Goal: Task Accomplishment & Management: Use online tool/utility

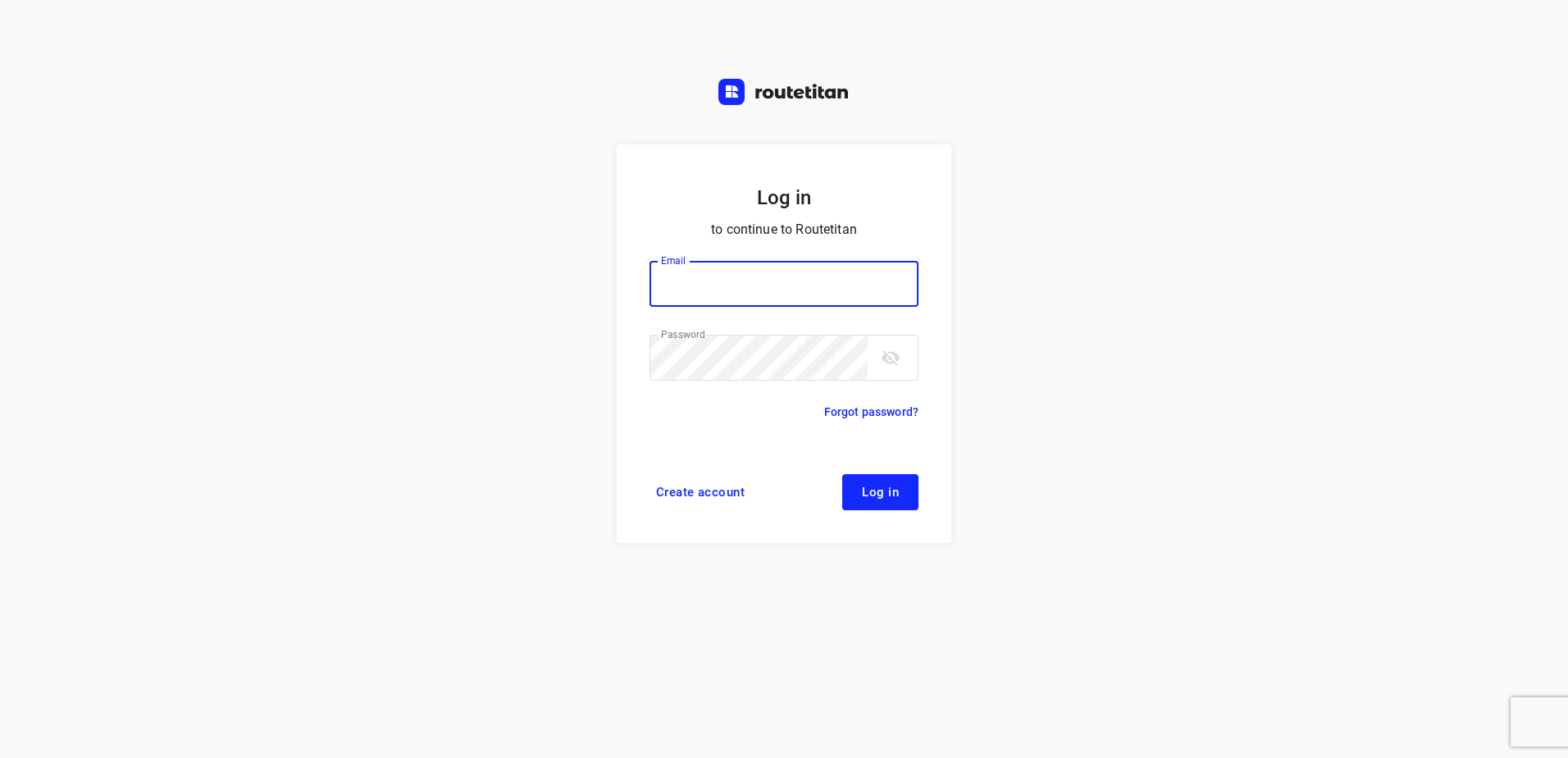
type input "[EMAIL_ADDRESS][DOMAIN_NAME]"
click at [901, 503] on button "Log in" at bounding box center [880, 492] width 76 height 36
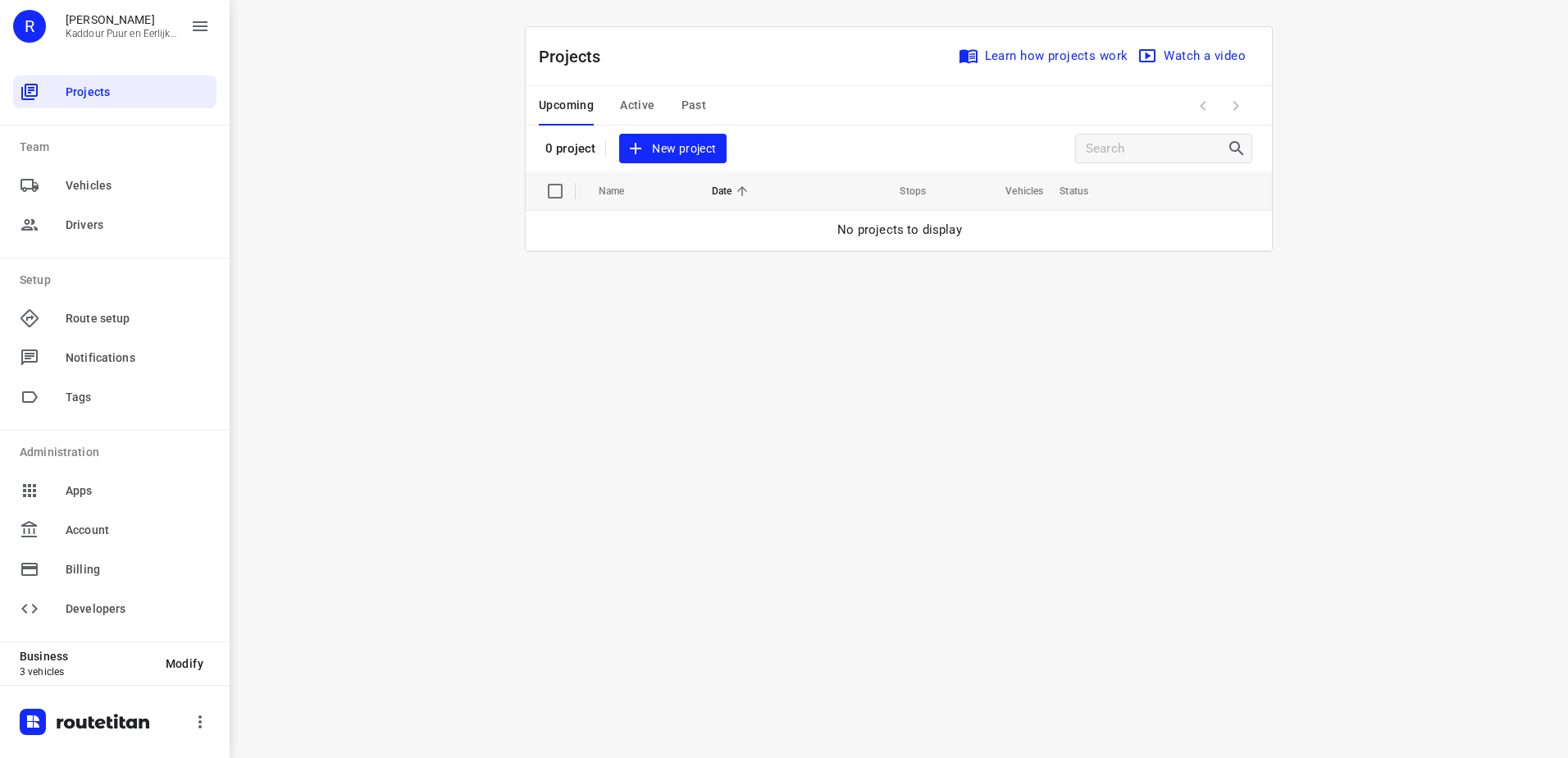
click at [673, 150] on span "New project" at bounding box center [672, 149] width 87 height 20
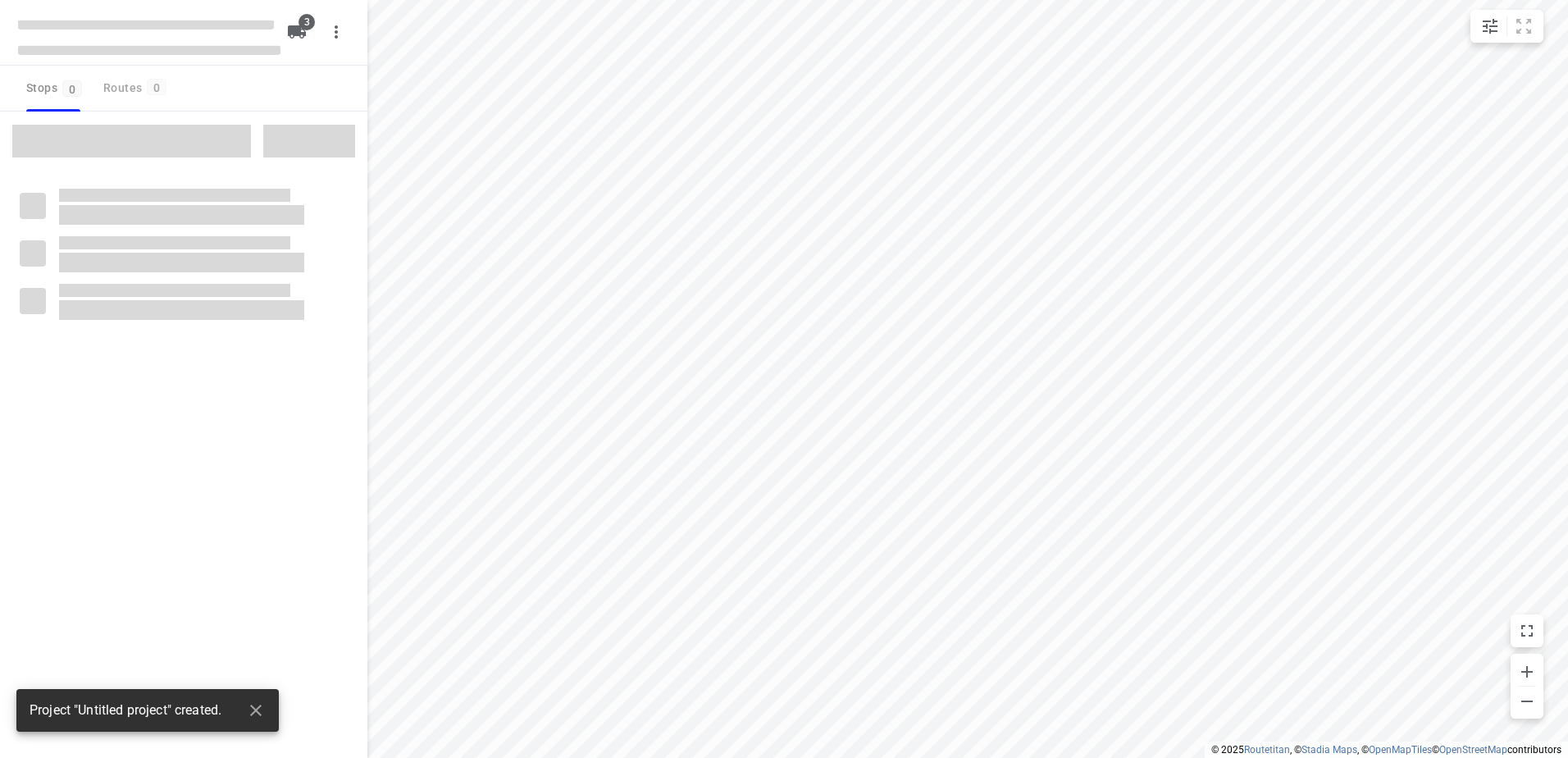
type input "distance"
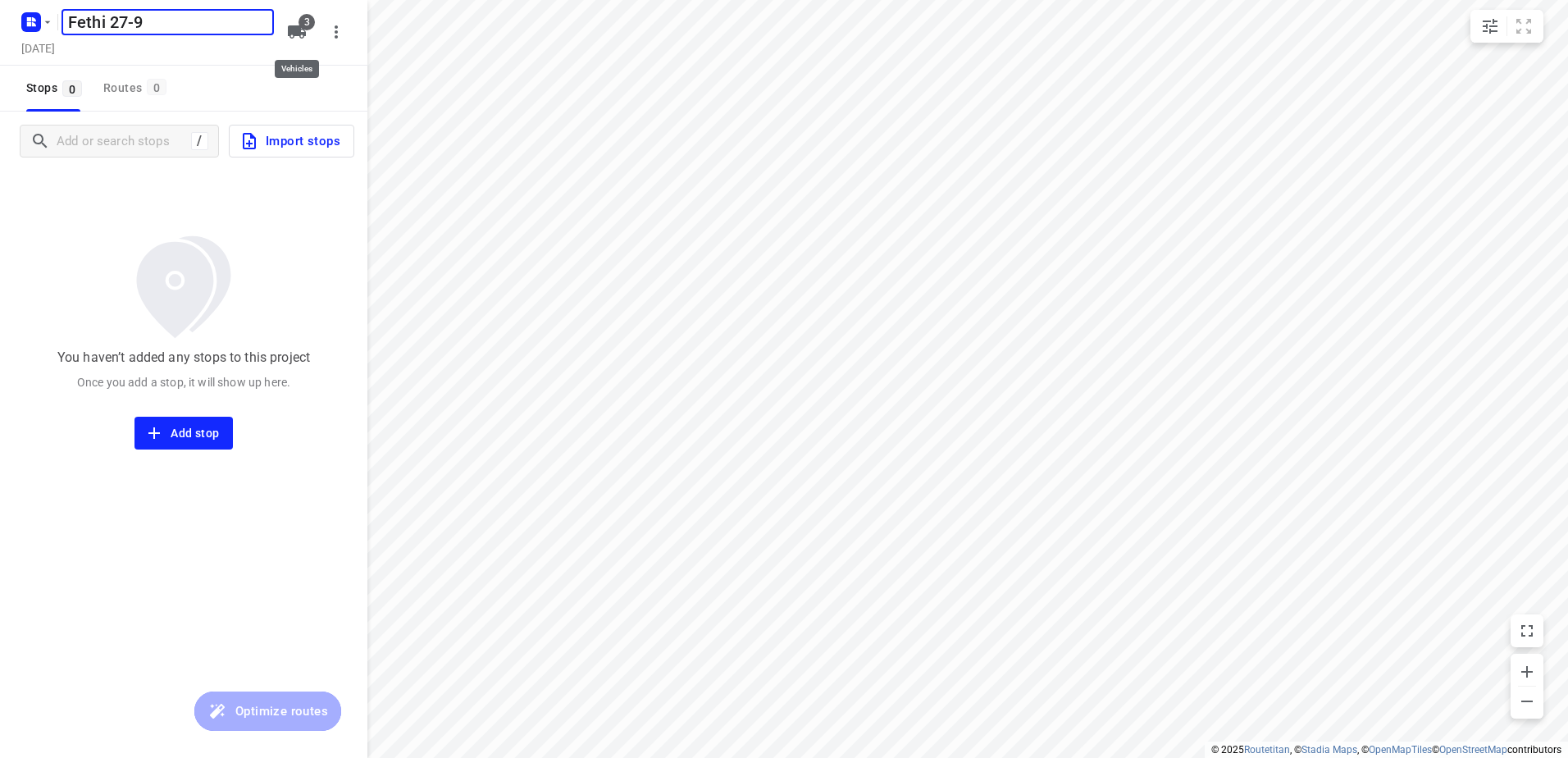
type input "Fethi 27-9"
click at [293, 21] on button "3" at bounding box center [296, 32] width 33 height 33
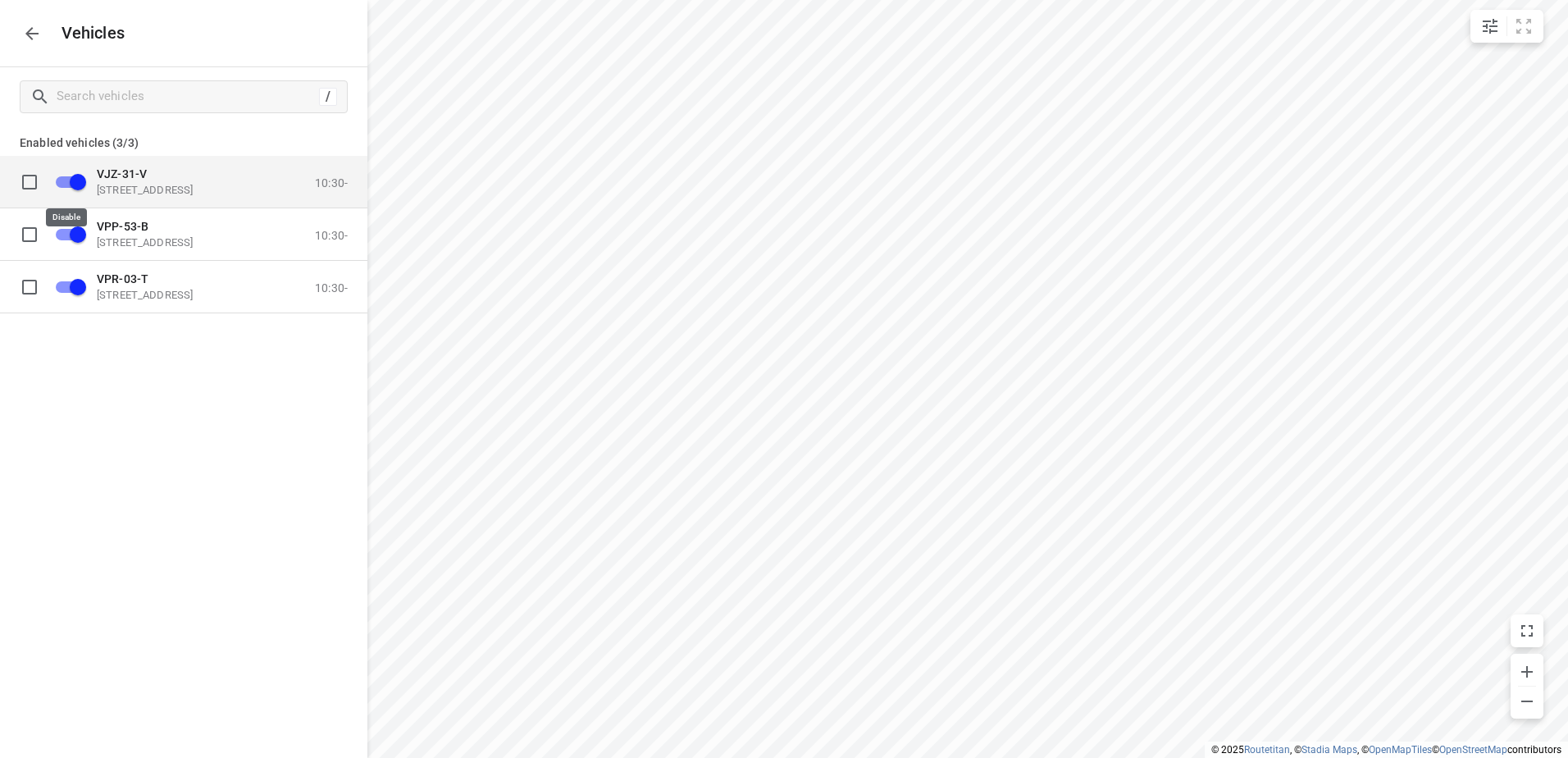
click at [69, 180] on input "grid" at bounding box center [77, 181] width 93 height 31
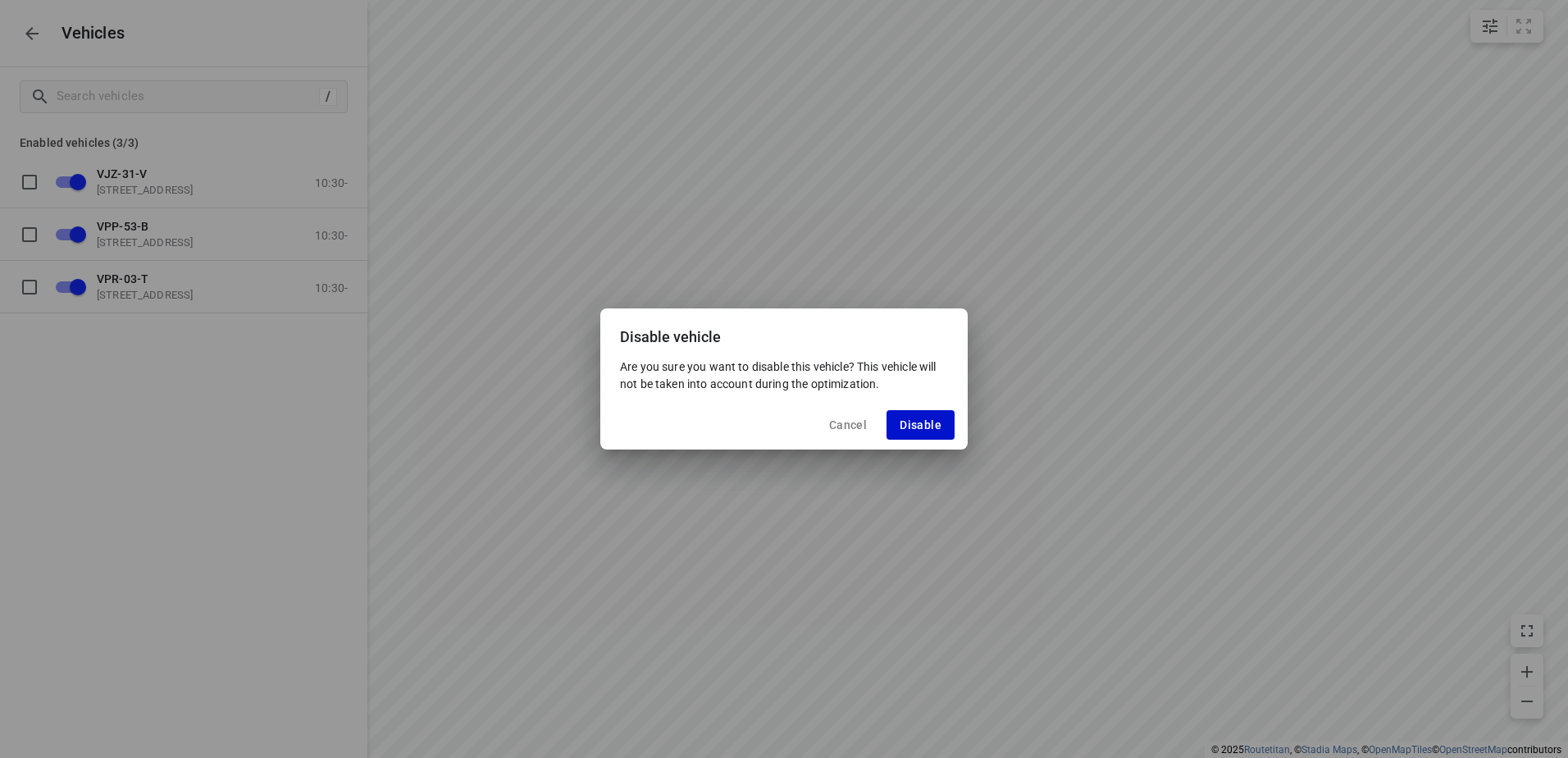
click at [919, 424] on span "Disable" at bounding box center [920, 424] width 42 height 13
checkbox input "false"
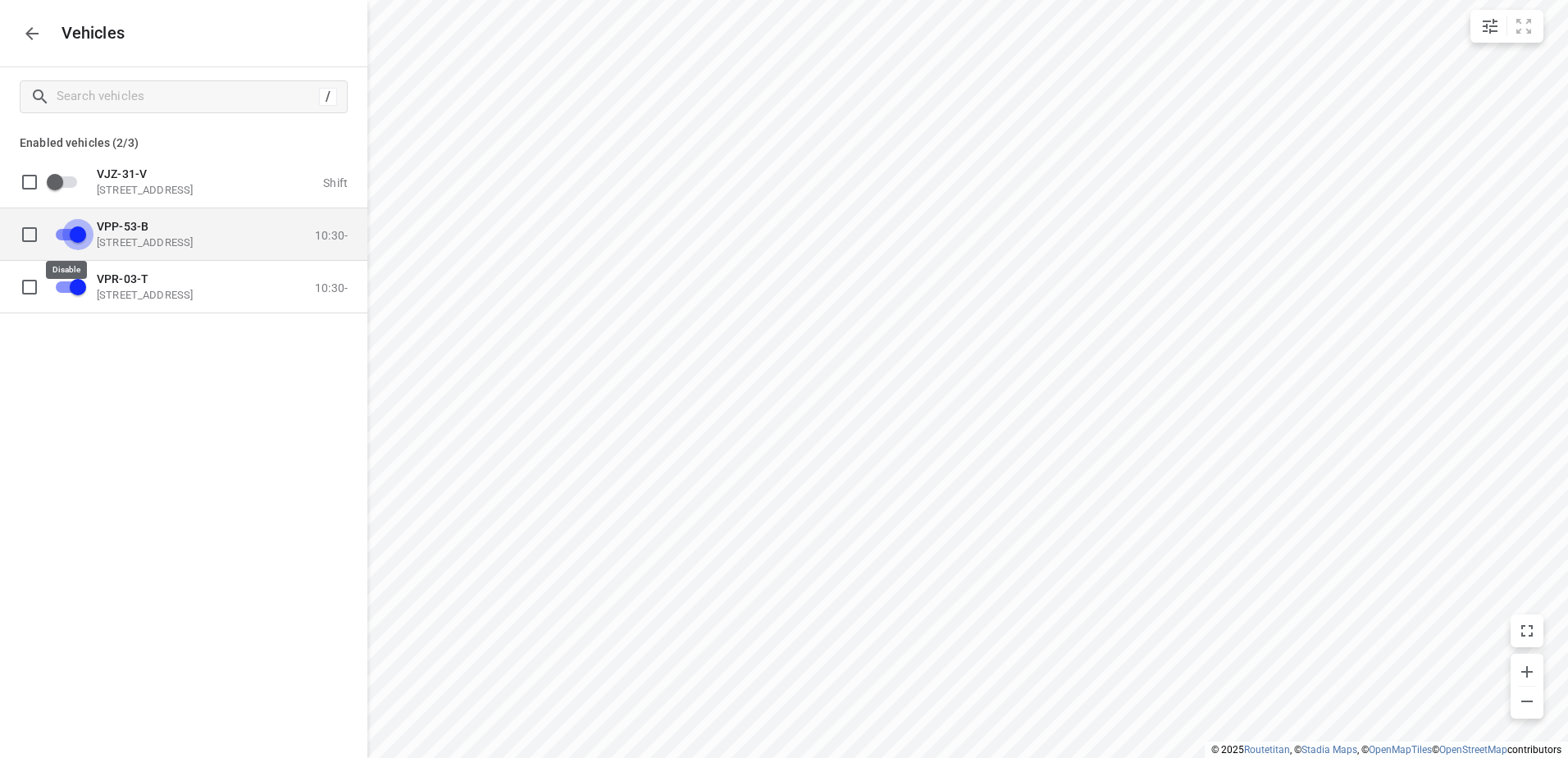
click at [73, 235] on input "grid" at bounding box center [77, 233] width 93 height 31
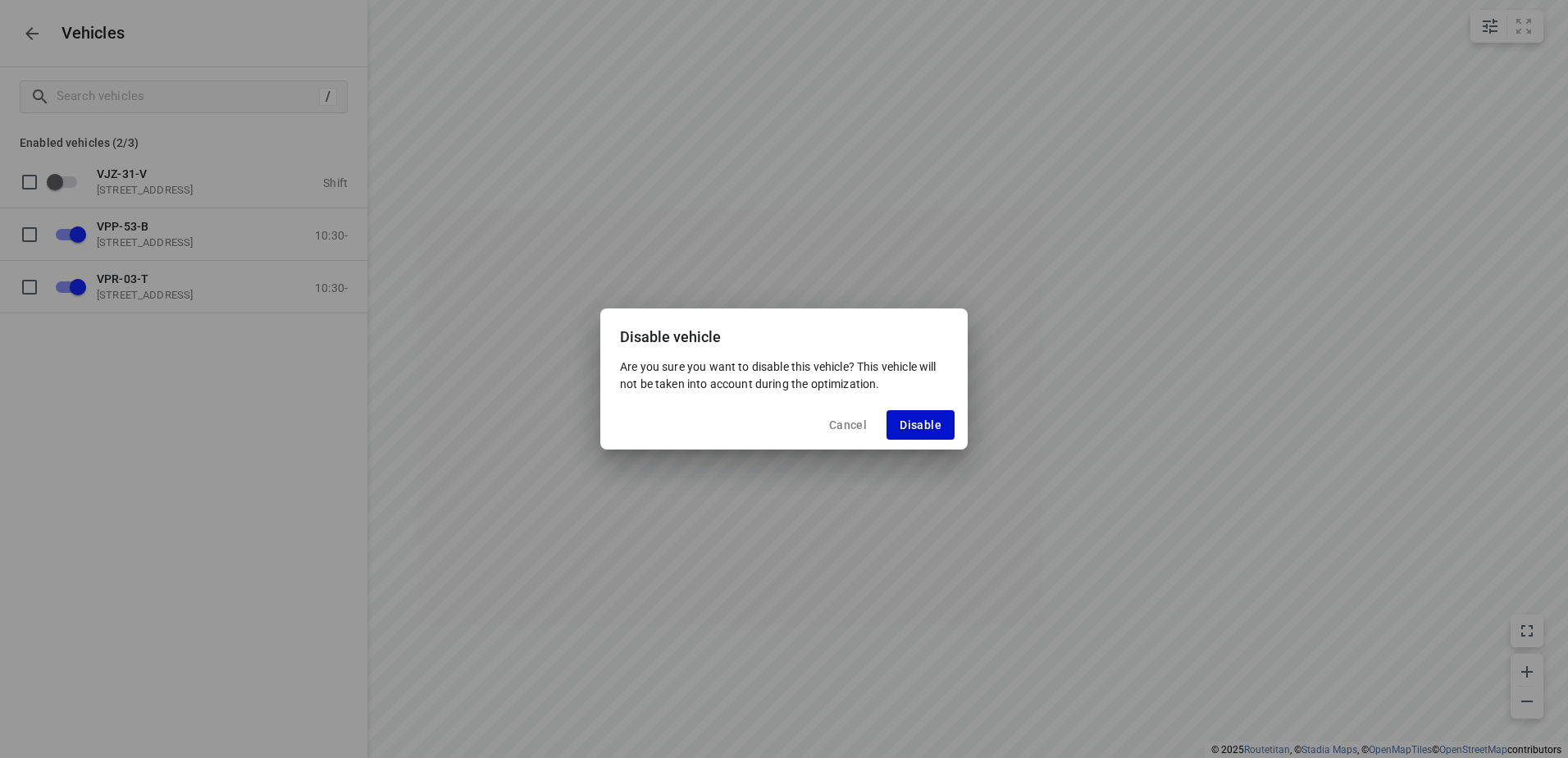
click at [899, 425] on button "Disable" at bounding box center [920, 425] width 68 height 30
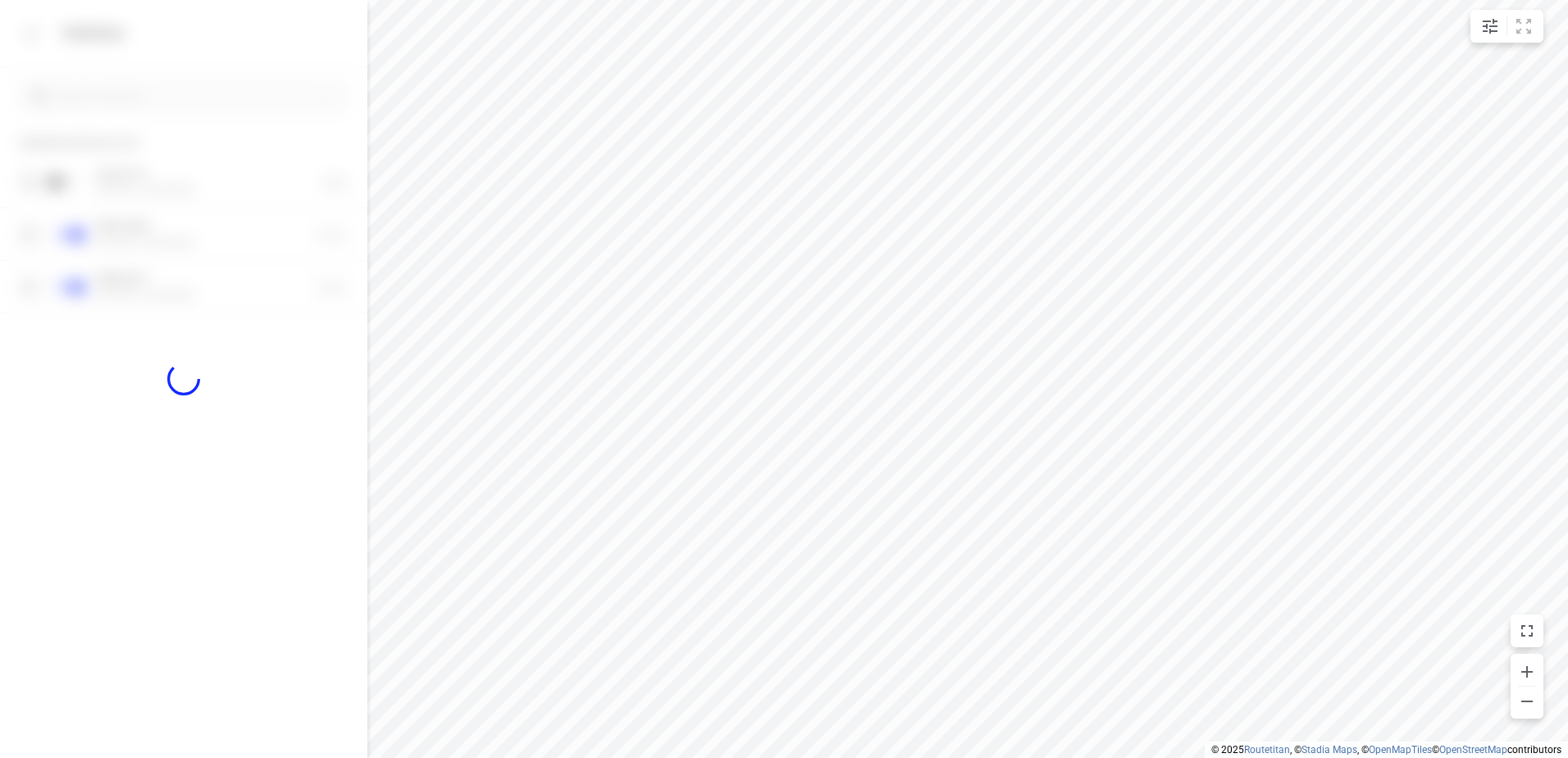
checkbox input "false"
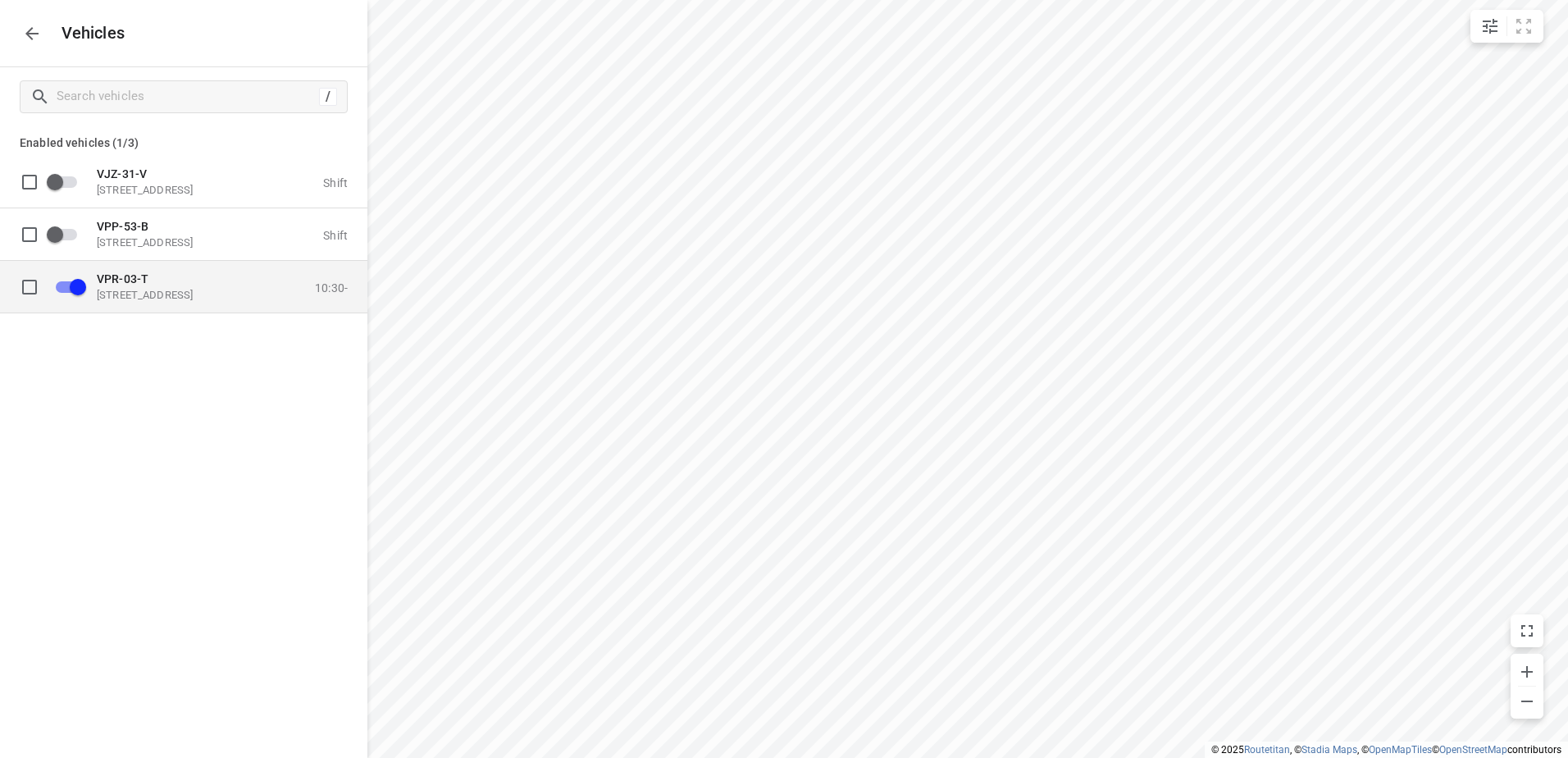
click at [153, 282] on p "VPR-03-T" at bounding box center [179, 277] width 164 height 13
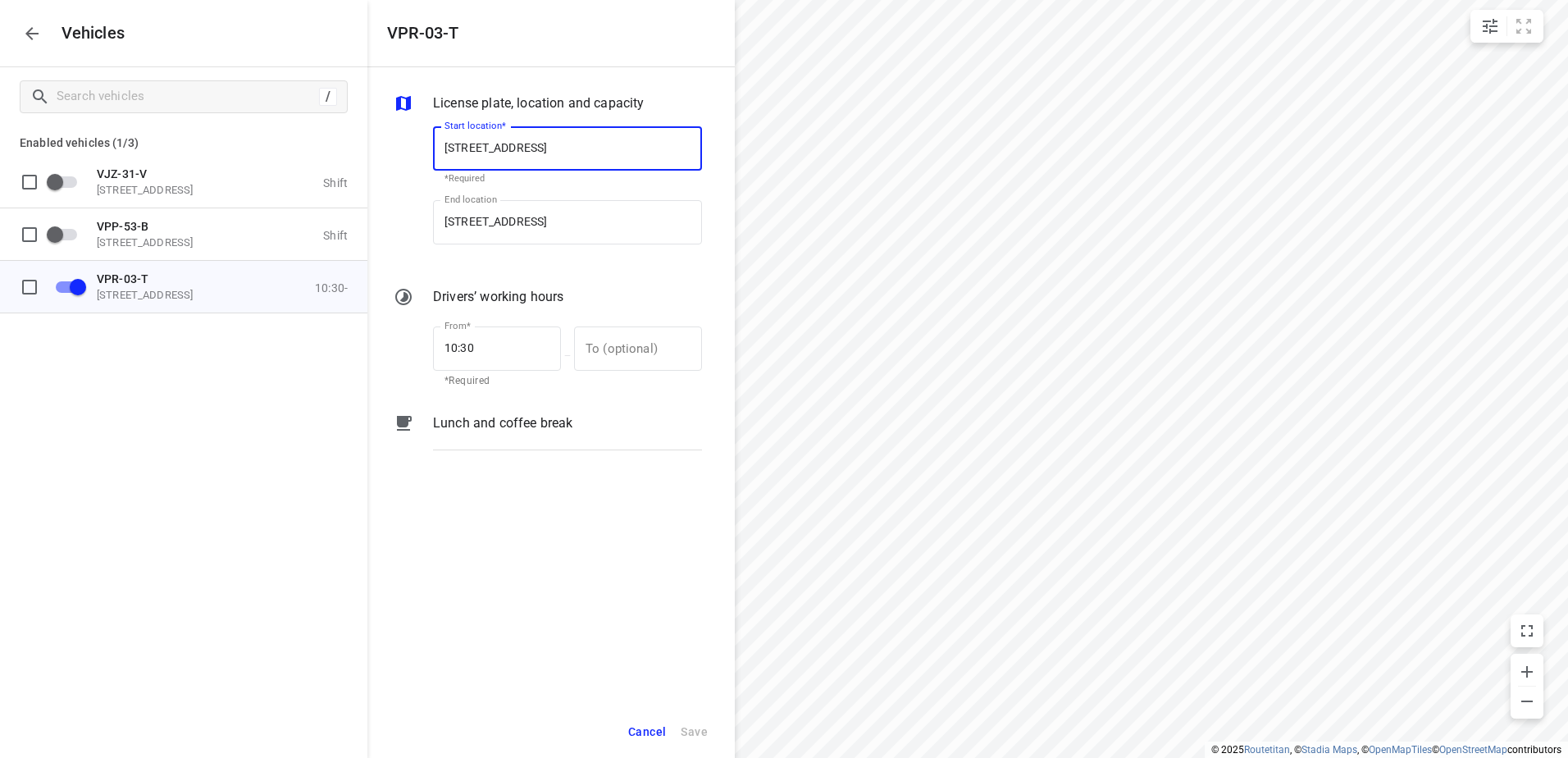
click at [491, 421] on p "Lunch and coffee break" at bounding box center [502, 423] width 139 height 20
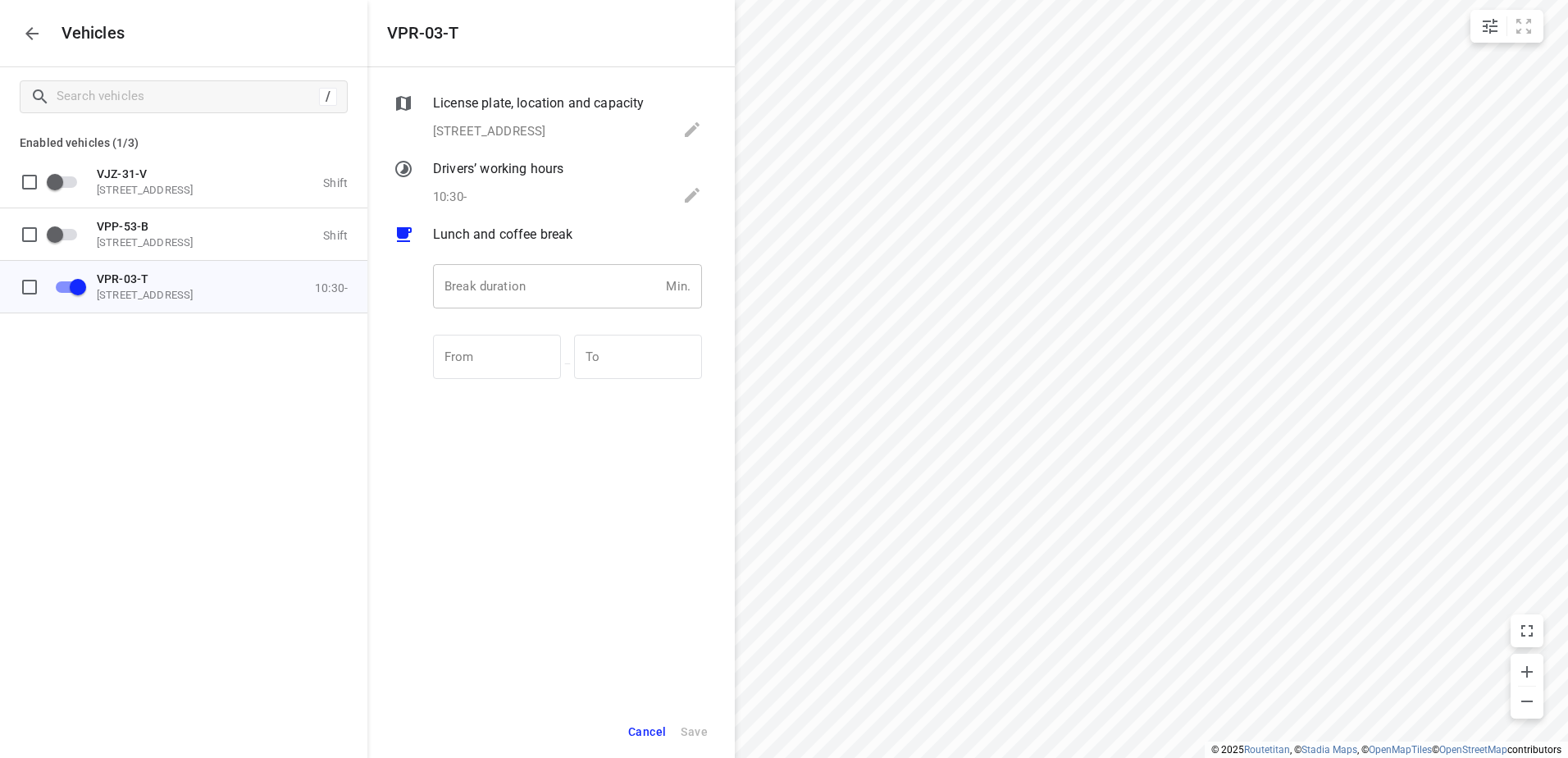
click at [517, 294] on input "number" at bounding box center [546, 286] width 226 height 44
type input "30"
click at [690, 731] on span "Save" at bounding box center [694, 732] width 27 height 20
click at [26, 37] on icon "button" at bounding box center [32, 34] width 20 height 20
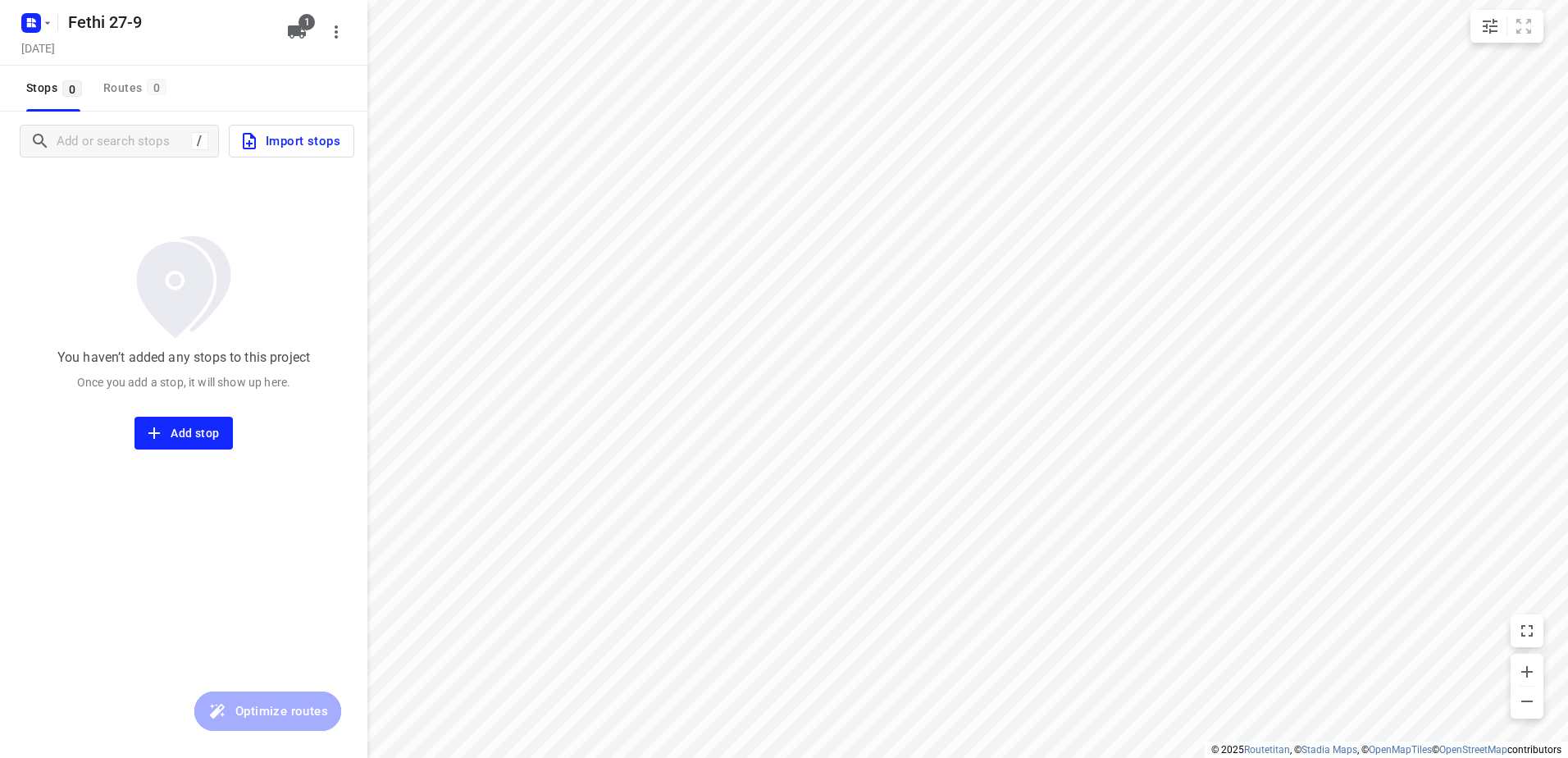
click at [296, 142] on span "Import stops" at bounding box center [289, 140] width 101 height 21
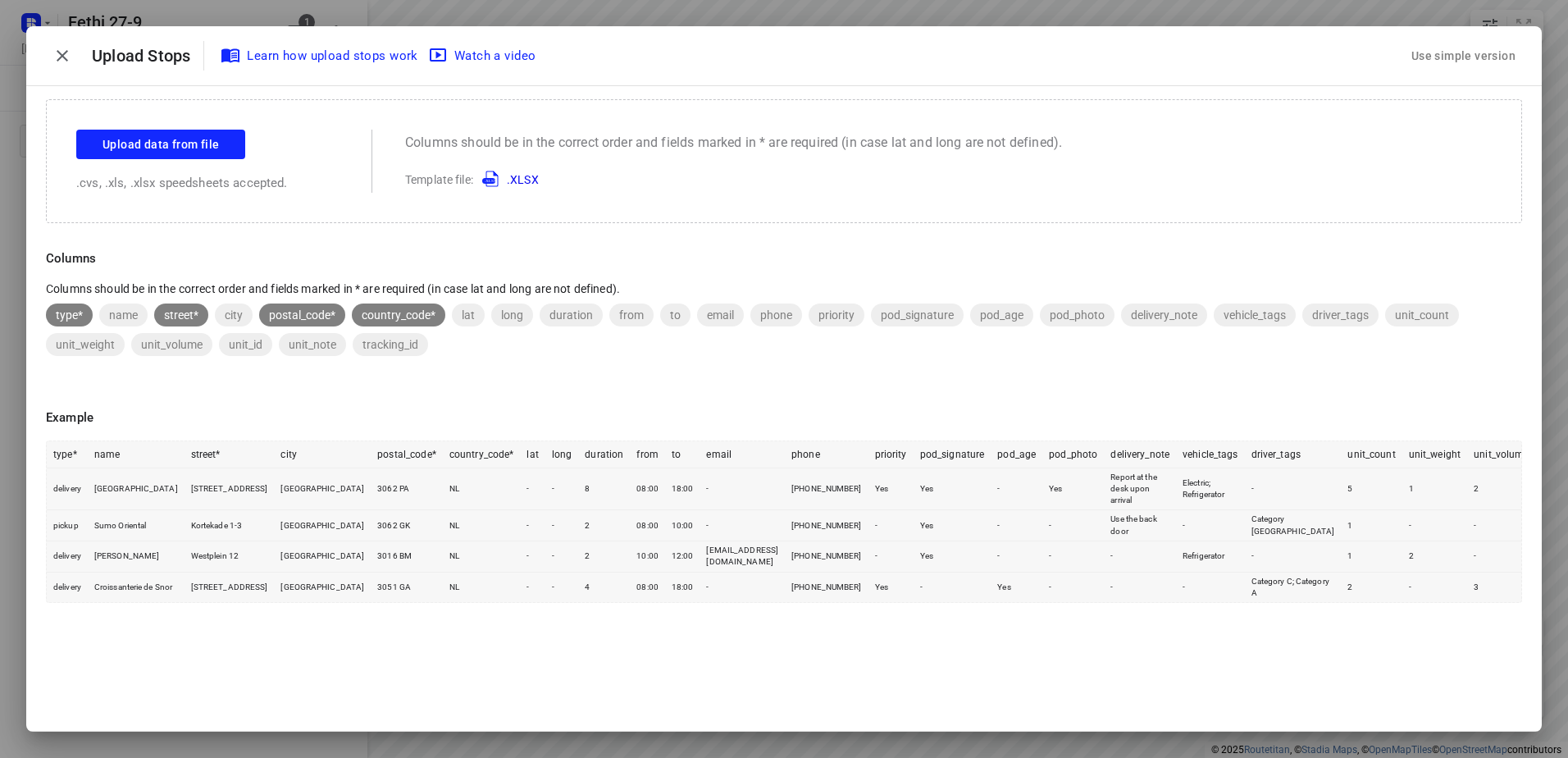
click at [1467, 56] on div "Use simple version" at bounding box center [1463, 56] width 111 height 27
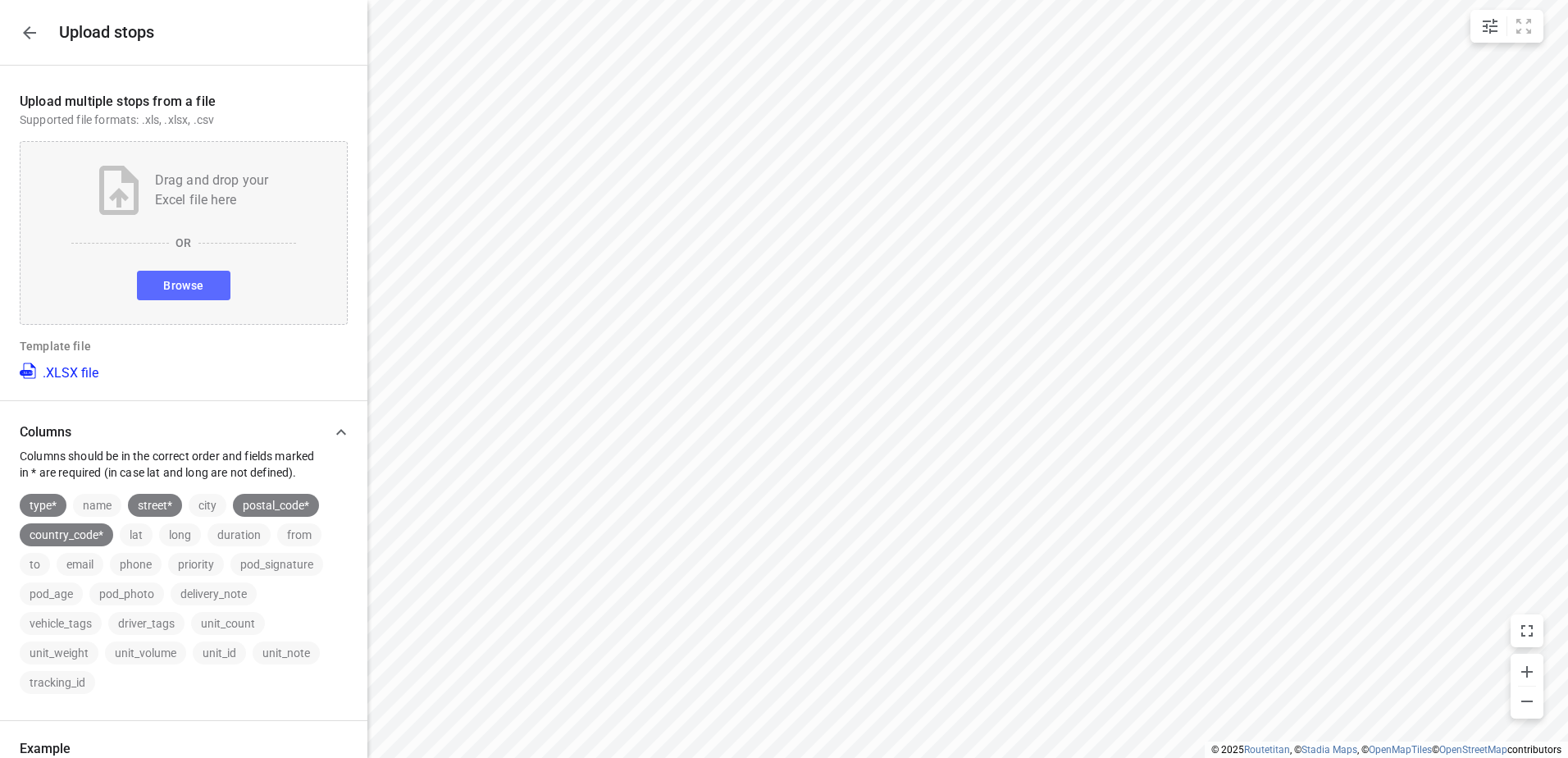
click at [180, 294] on span "Browse" at bounding box center [183, 286] width 40 height 20
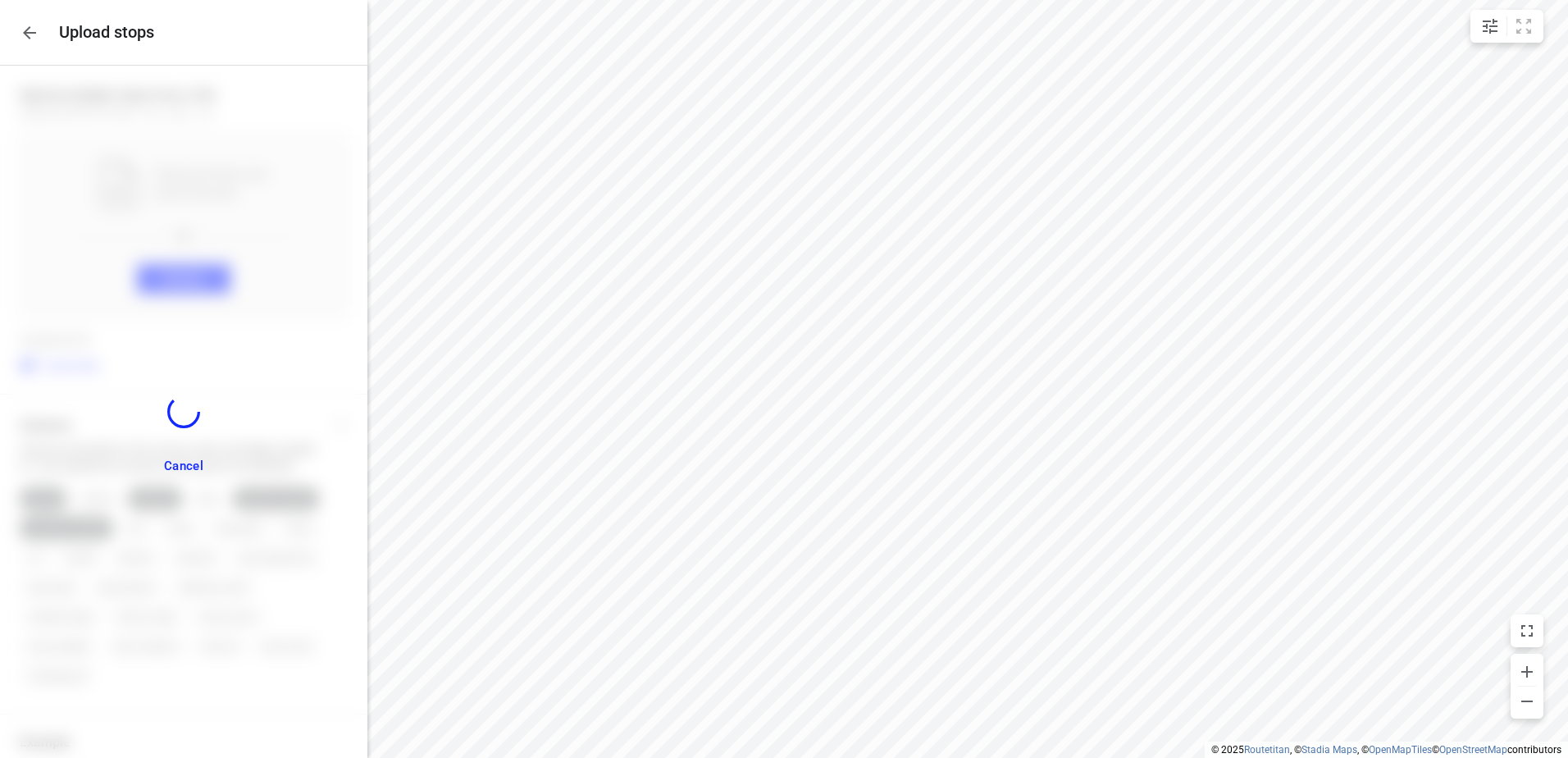
scroll to position [371, 0]
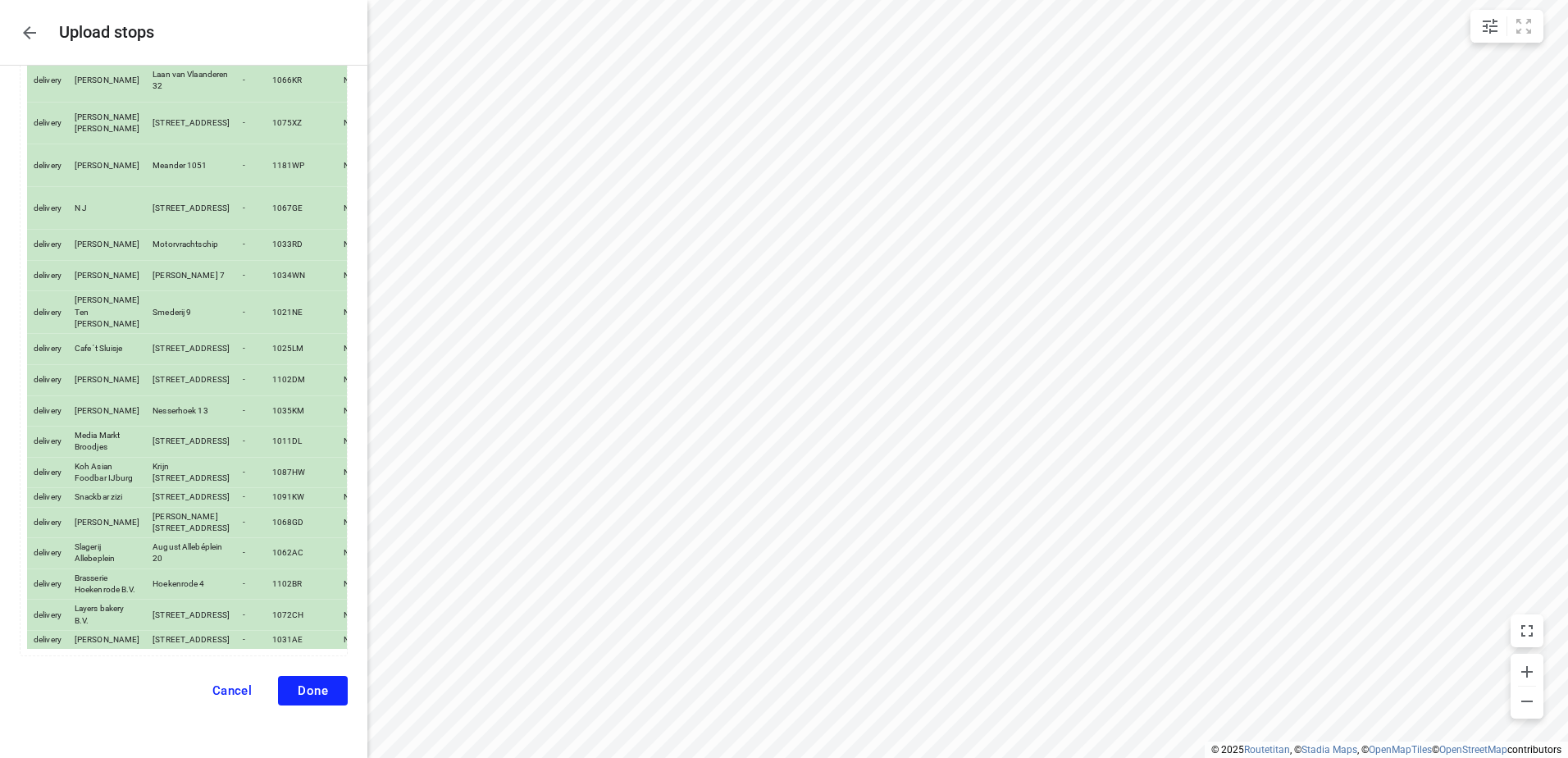
click at [307, 690] on span "Done" at bounding box center [313, 690] width 30 height 15
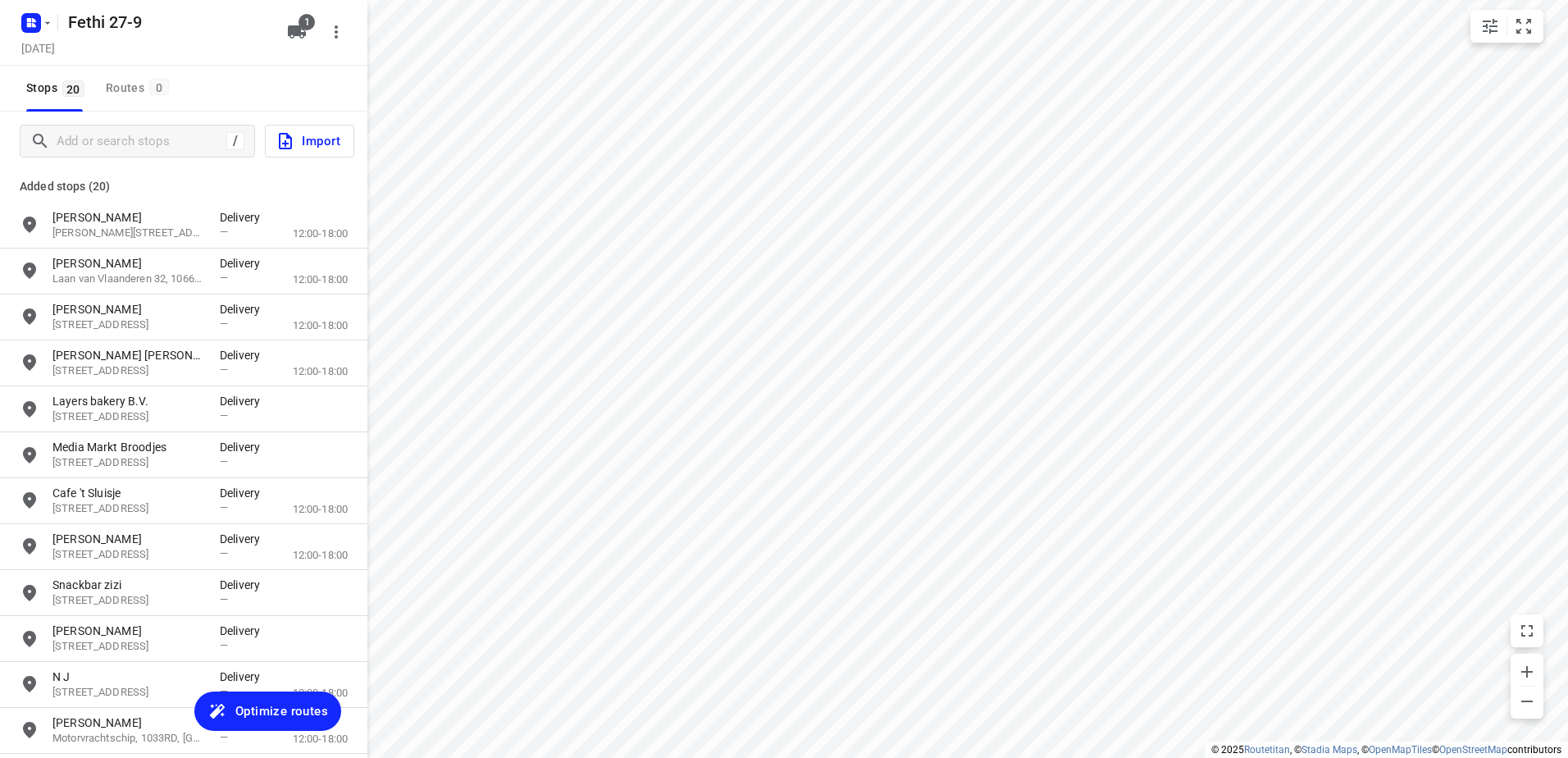
click at [281, 710] on span "Optimize routes" at bounding box center [281, 710] width 93 height 21
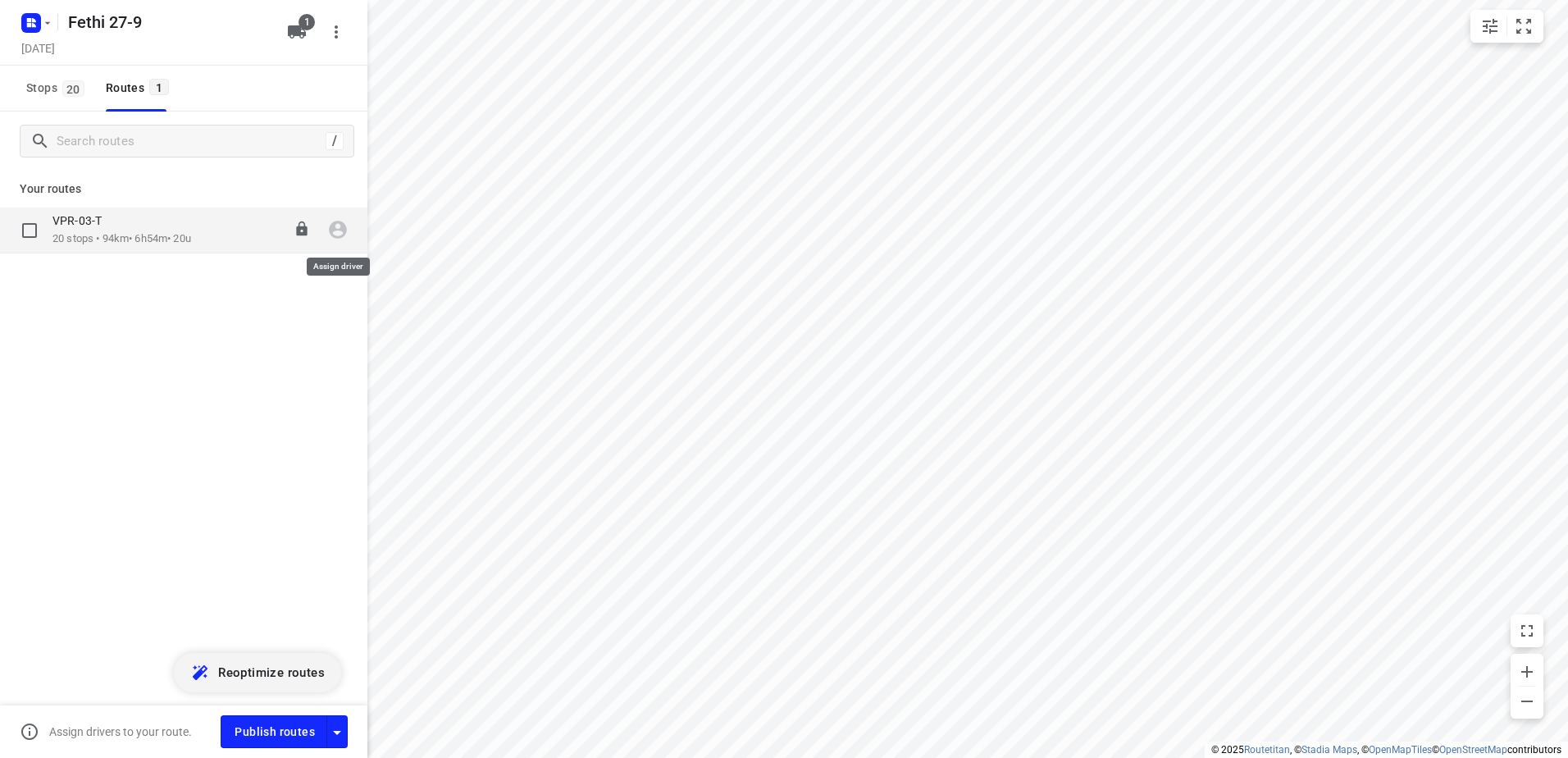
click at [342, 227] on icon "button" at bounding box center [338, 230] width 18 height 18
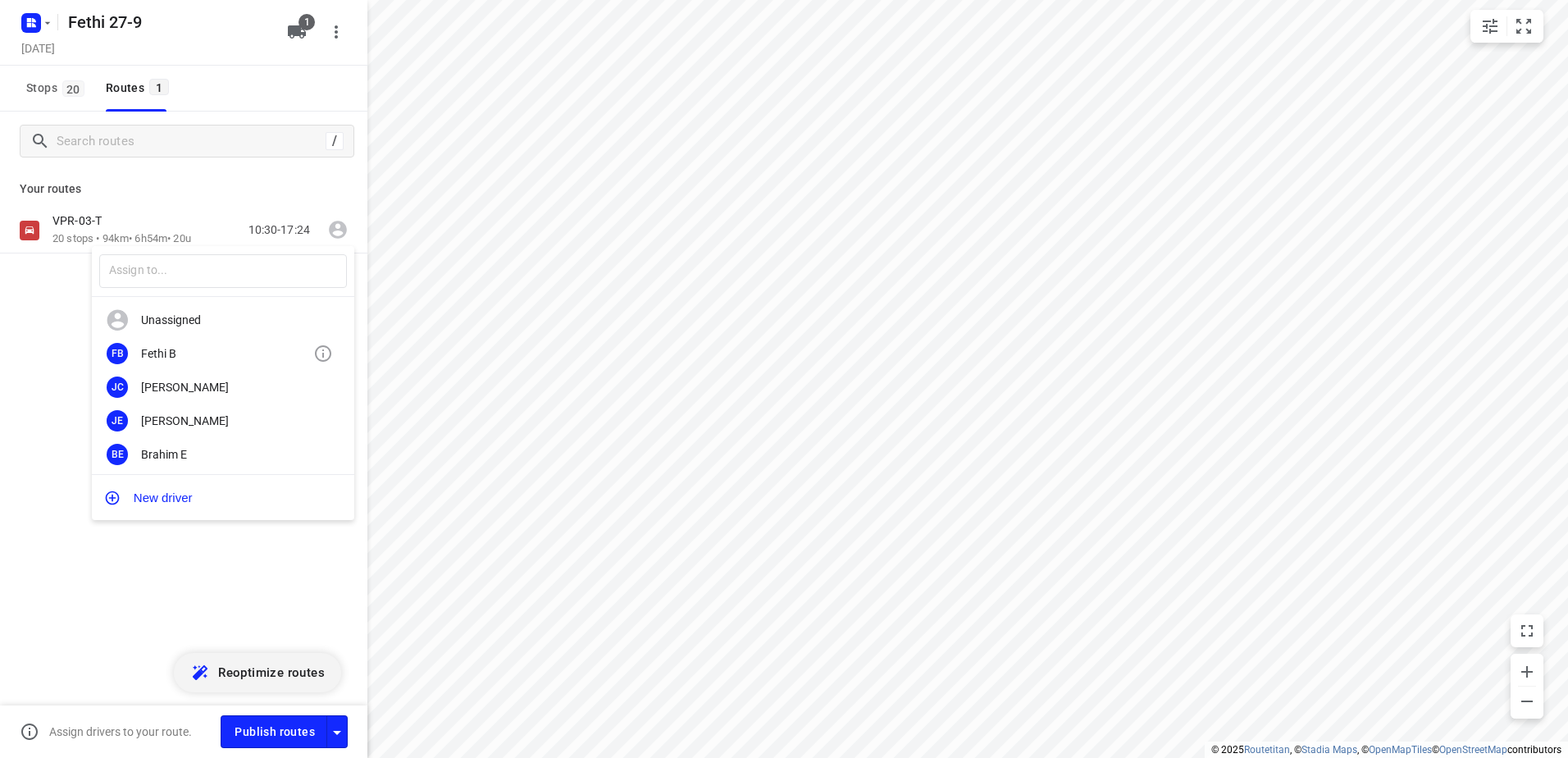
click at [189, 350] on div "Fethi B" at bounding box center [227, 353] width 172 height 13
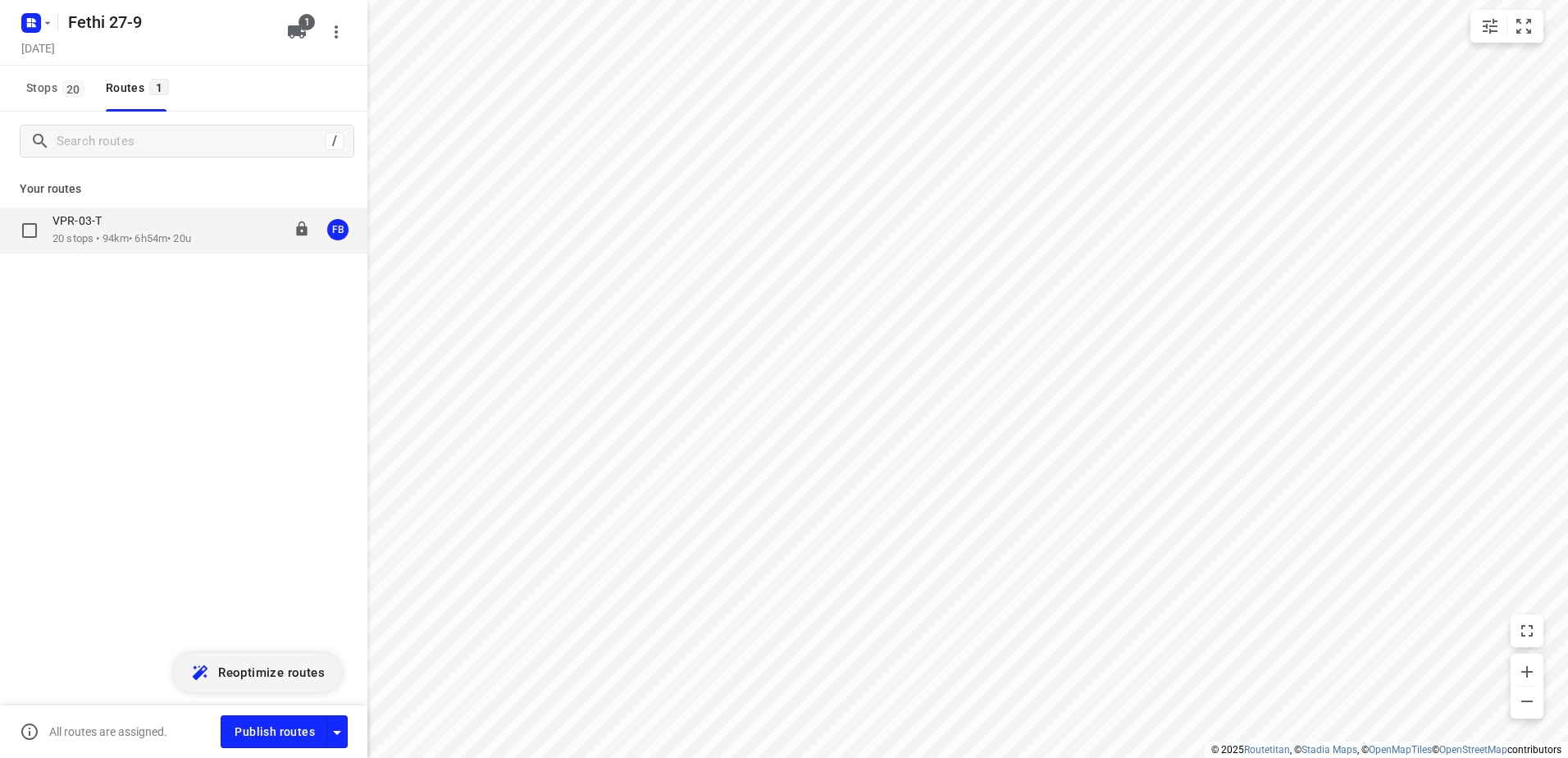
click at [134, 227] on div "VPR-03-T" at bounding box center [121, 222] width 139 height 18
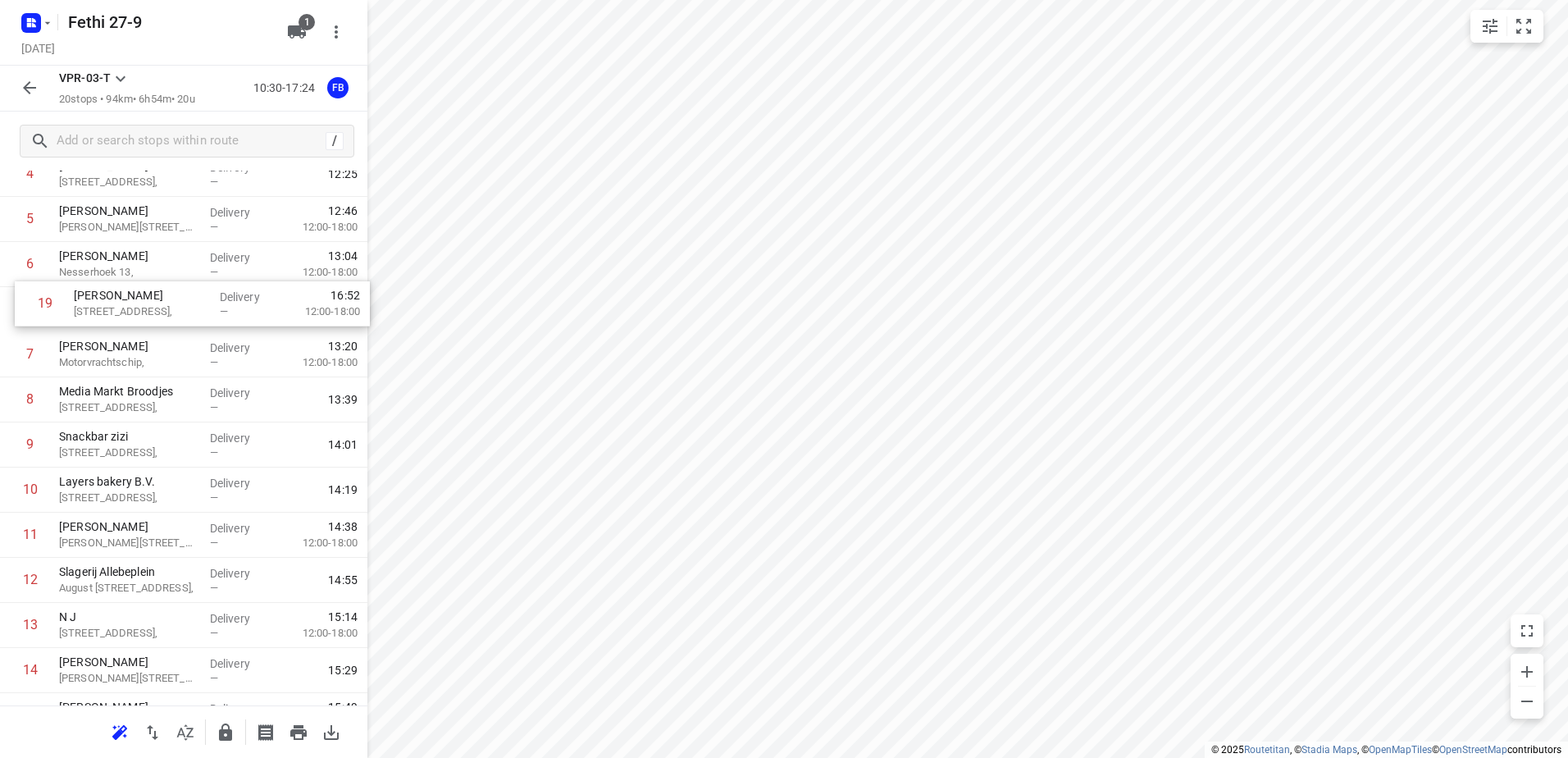
scroll to position [279, 0]
drag, startPoint x: 123, startPoint y: 635, endPoint x: 135, endPoint y: 301, distance: 334.8
click at [135, 301] on div "1 Koh Asian Foodbar IJburg [PERSON_NAME][STREET_ADDRESS], Delivery — 10:42 Brea…" at bounding box center [183, 447] width 367 height 947
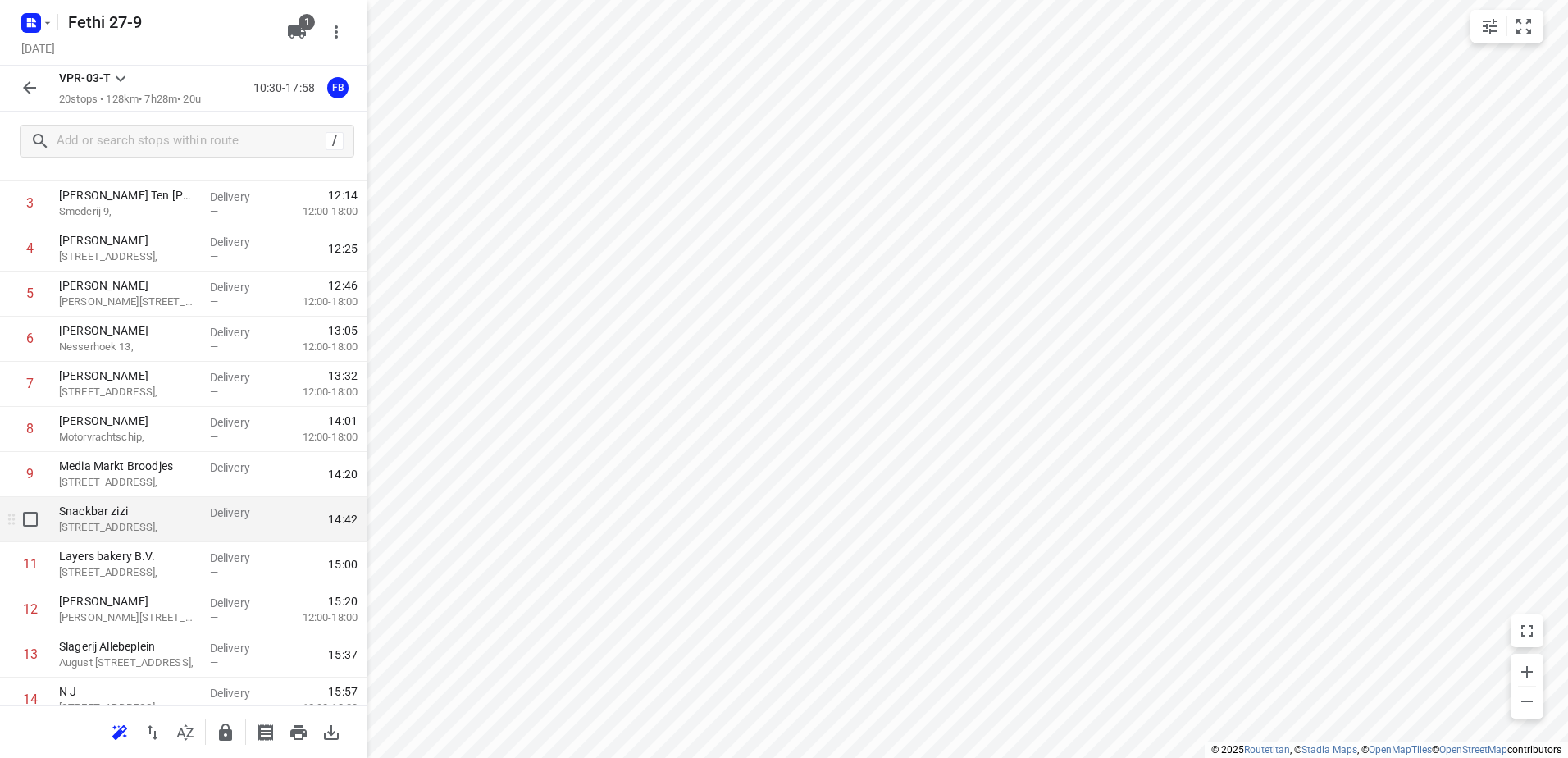
scroll to position [0, 0]
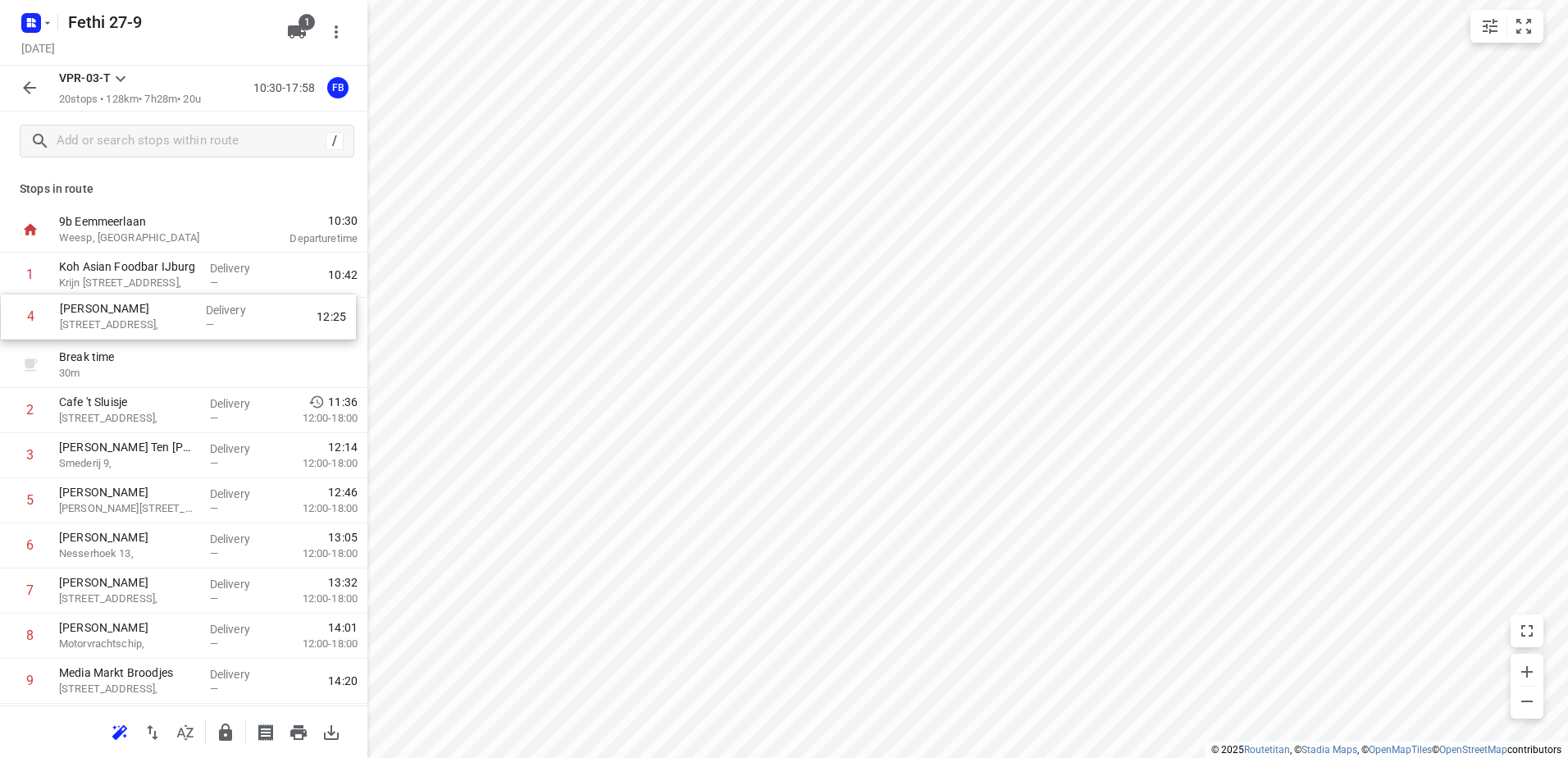
drag, startPoint x: 145, startPoint y: 459, endPoint x: 147, endPoint y: 317, distance: 142.7
click at [147, 317] on div "1 Koh Asian Foodbar IJburg [PERSON_NAME][STREET_ADDRESS], Delivery — 10:42 Brea…" at bounding box center [183, 726] width 367 height 947
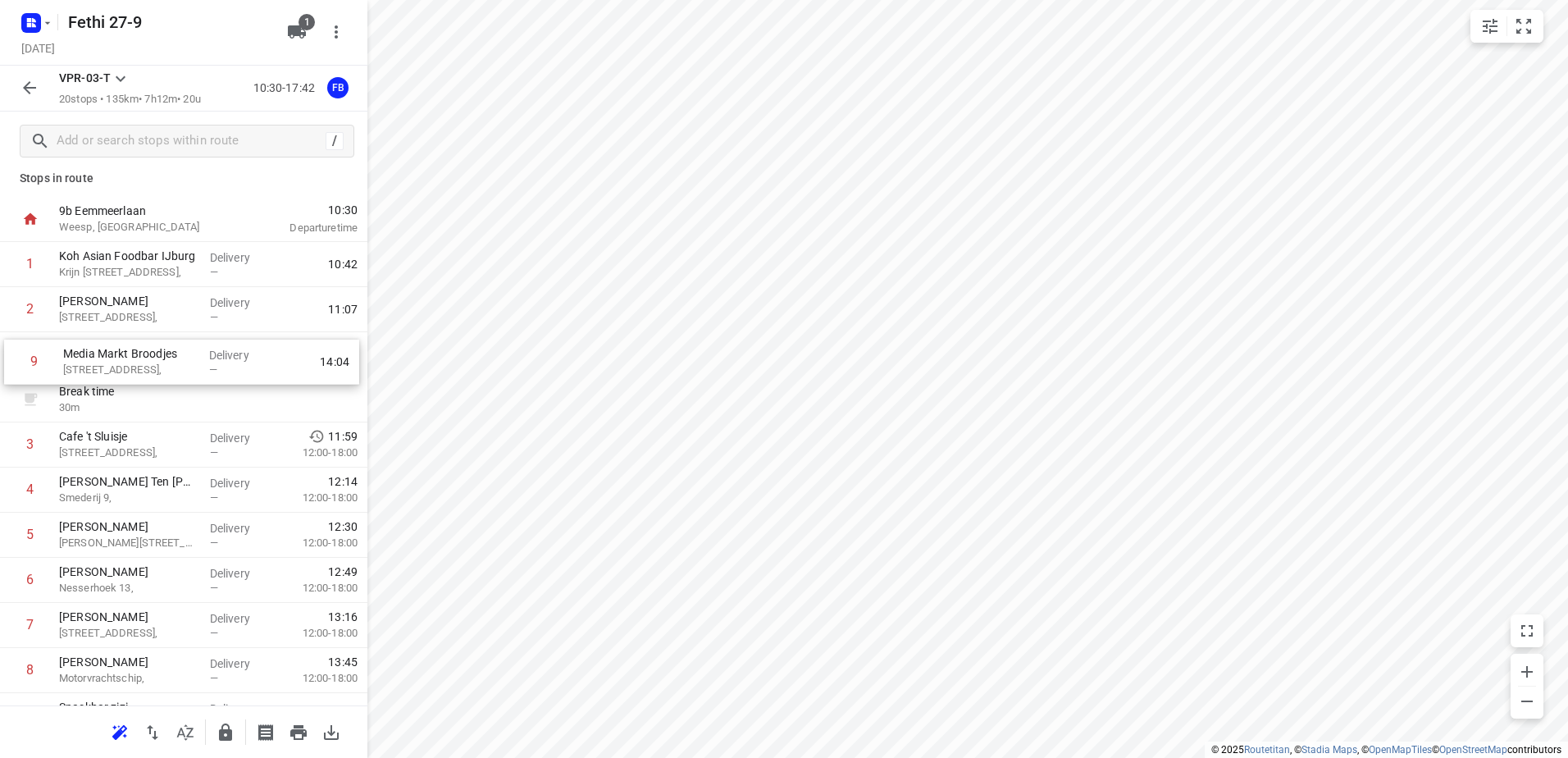
drag, startPoint x: 114, startPoint y: 688, endPoint x: 120, endPoint y: 360, distance: 328.0
click at [120, 360] on div "1 Koh Asian Foodbar IJburg [PERSON_NAME][STREET_ADDRESS], Delivery — 10:42 2 [G…" at bounding box center [183, 715] width 367 height 947
drag, startPoint x: 130, startPoint y: 492, endPoint x: 130, endPoint y: 389, distance: 103.3
click at [130, 389] on div "1 Koh Asian Foodbar IJburg Krijn [STREET_ADDRESS], Delivery — 10:42 2 [GEOGRAPH…" at bounding box center [183, 715] width 367 height 947
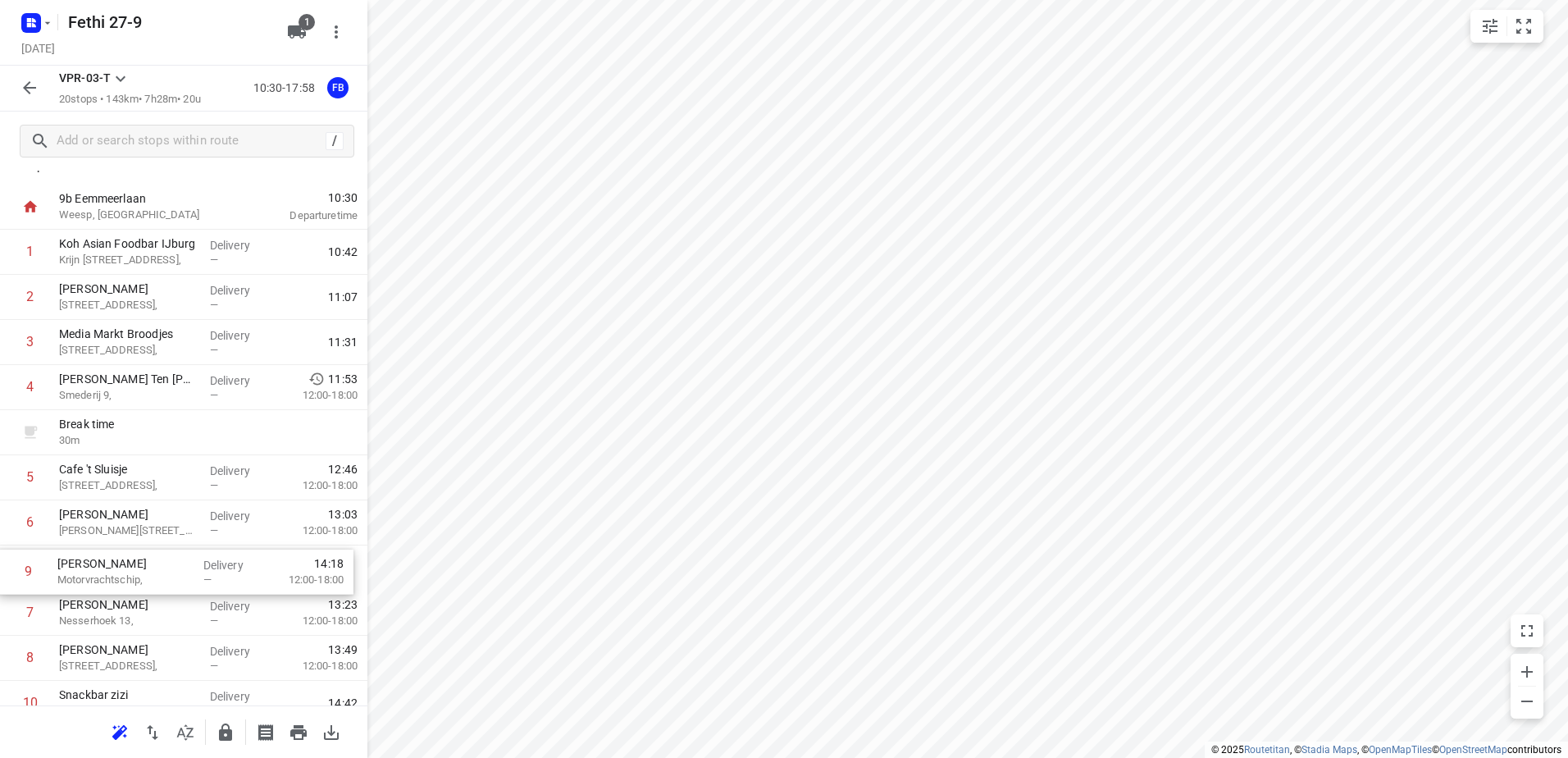
scroll to position [24, 0]
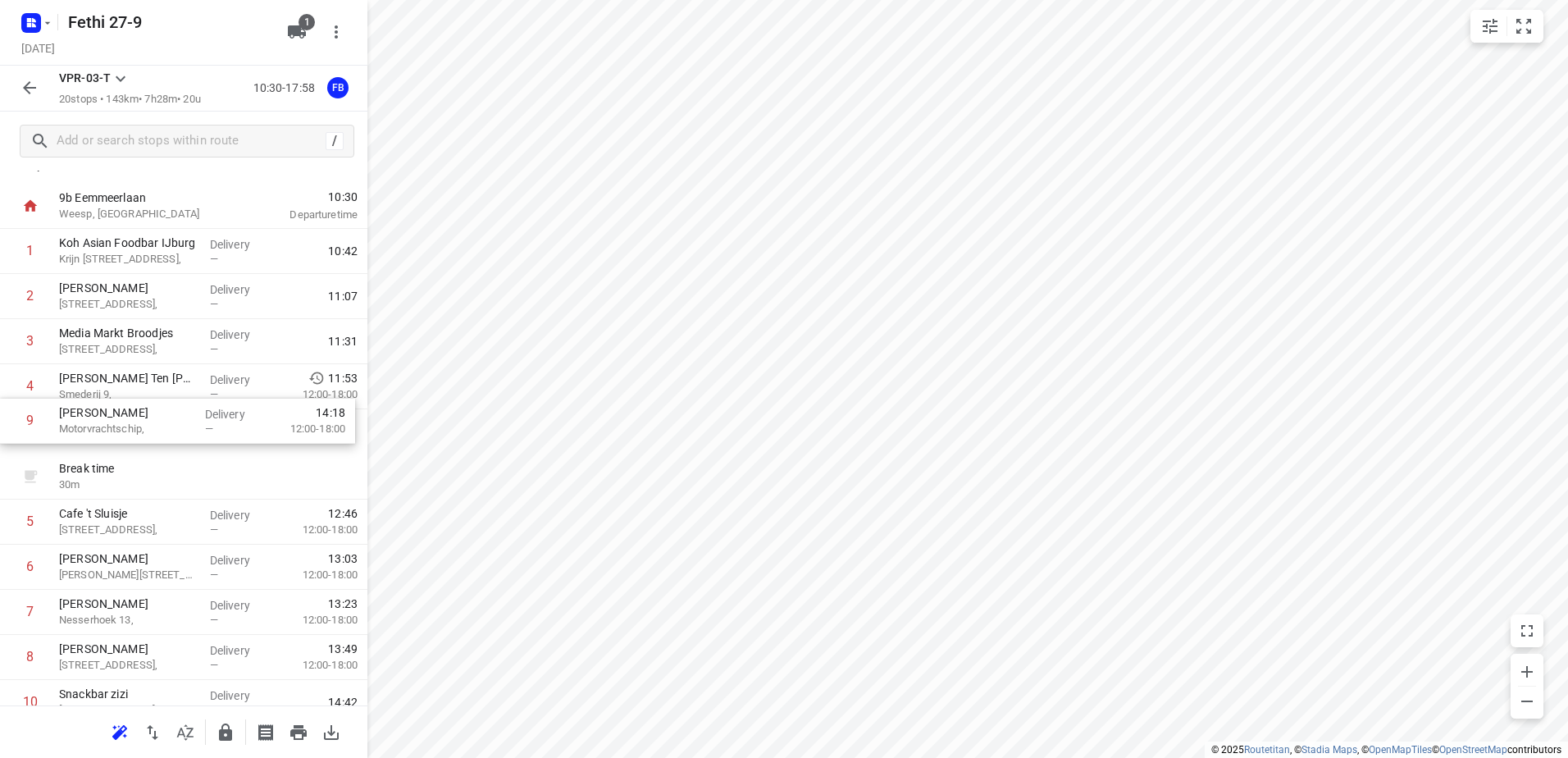
drag, startPoint x: 123, startPoint y: 680, endPoint x: 122, endPoint y: 426, distance: 253.4
click at [122, 426] on div "1 Koh Asian Foodbar IJburg Krijn [STREET_ADDRESS], Delivery — 10:42 2 [GEOGRAPH…" at bounding box center [183, 702] width 367 height 947
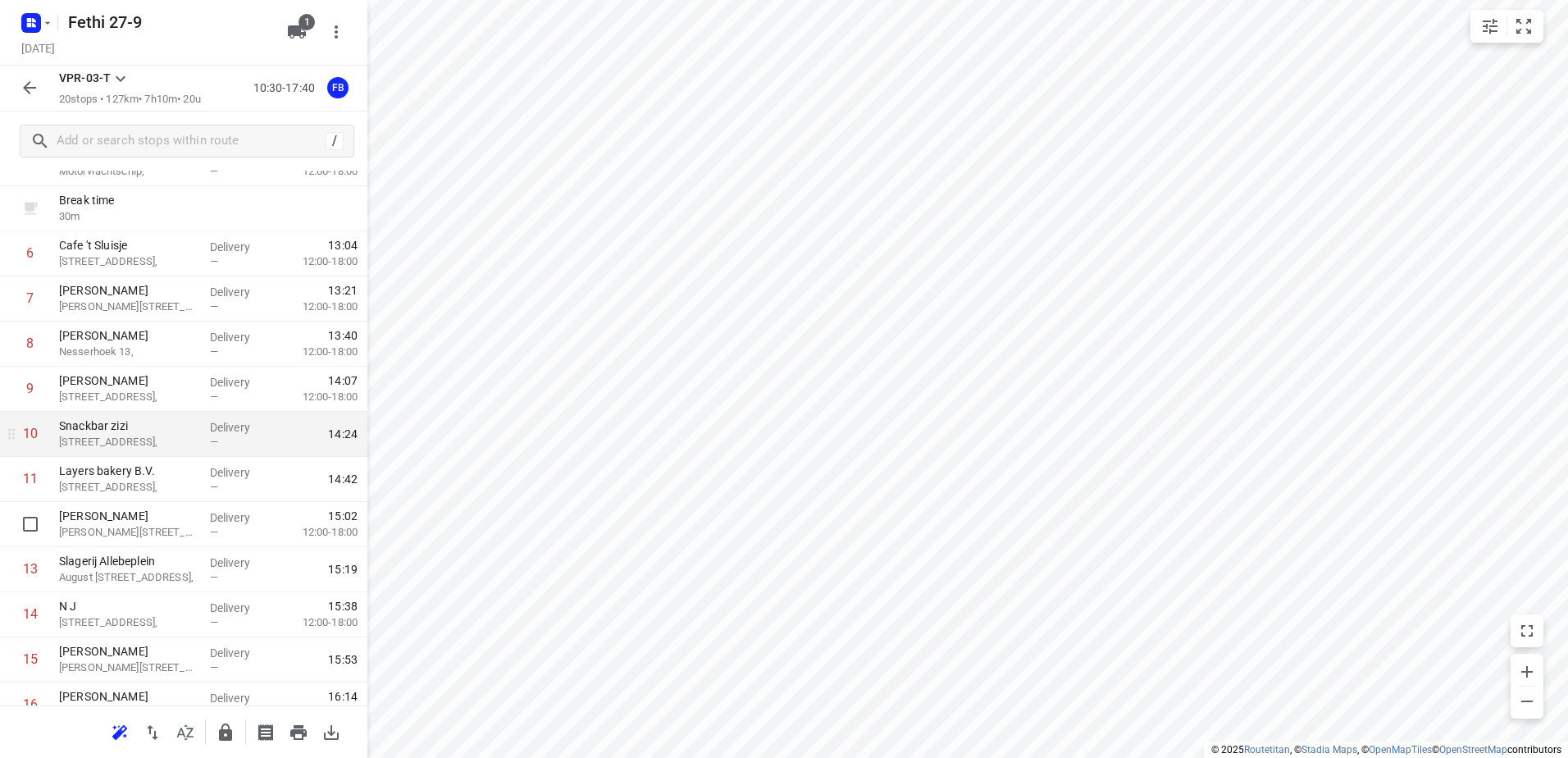
scroll to position [270, 0]
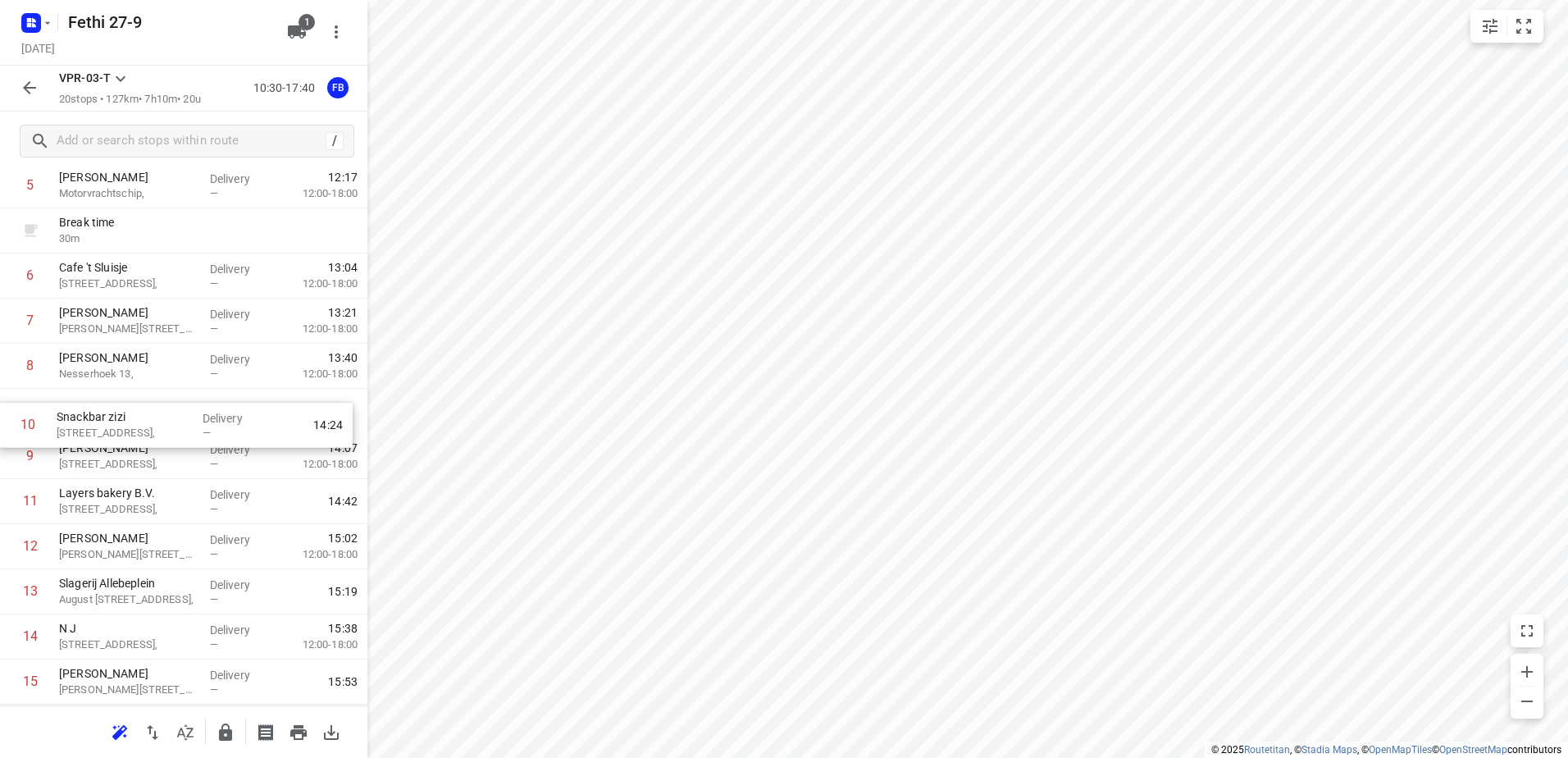
drag, startPoint x: 120, startPoint y: 460, endPoint x: 116, endPoint y: 424, distance: 36.2
click at [116, 424] on div "1 Koh Asian Foodbar IJburg [PERSON_NAME][STREET_ADDRESS], Delivery — 10:42 2 [G…" at bounding box center [183, 456] width 367 height 947
drag, startPoint x: 131, startPoint y: 508, endPoint x: 132, endPoint y: 464, distance: 43.5
click at [132, 464] on div "1 Koh Asian Foodbar IJburg [PERSON_NAME][STREET_ADDRESS], Delivery — 10:42 2 [G…" at bounding box center [183, 456] width 367 height 947
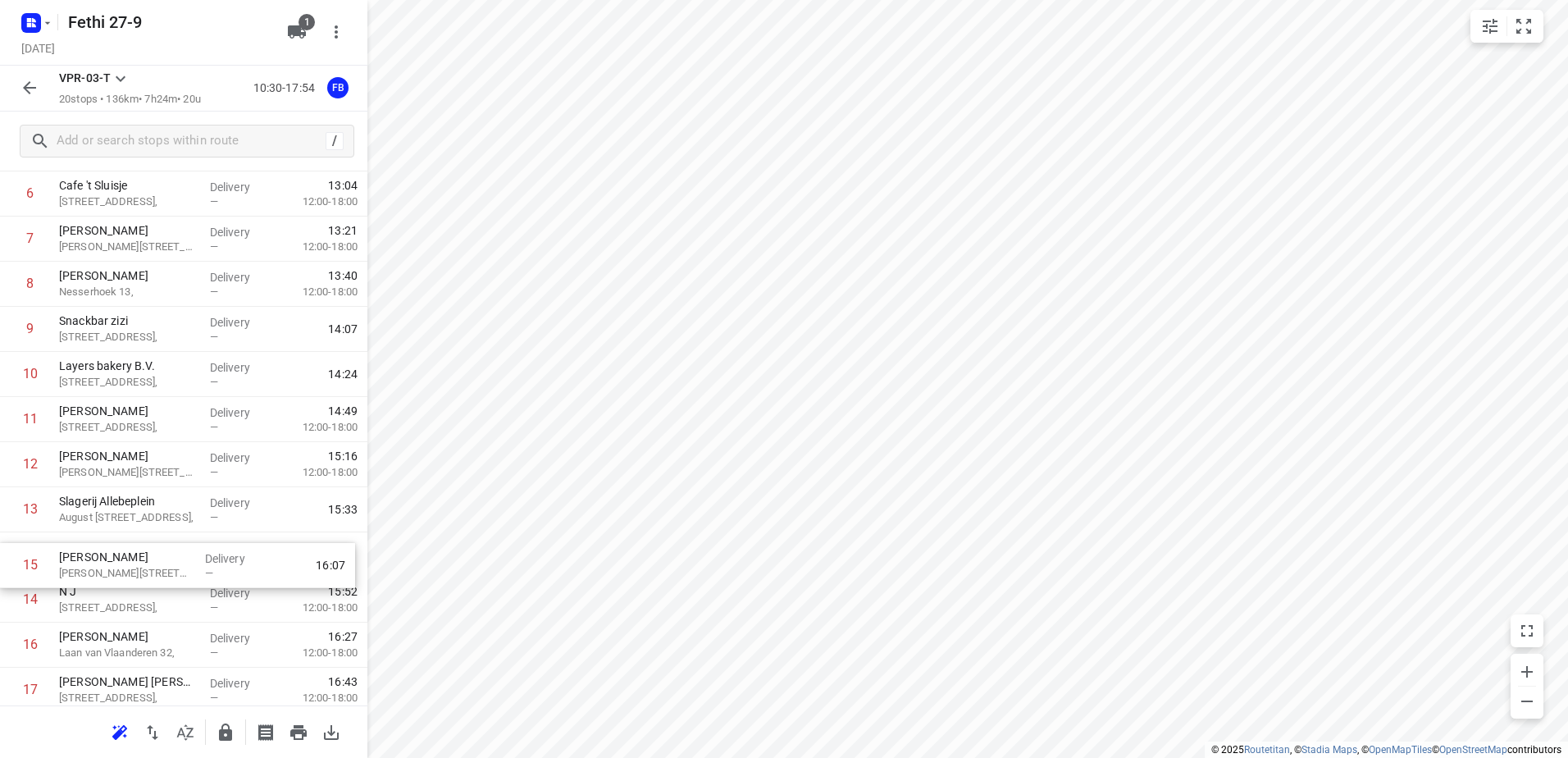
scroll to position [356, 0]
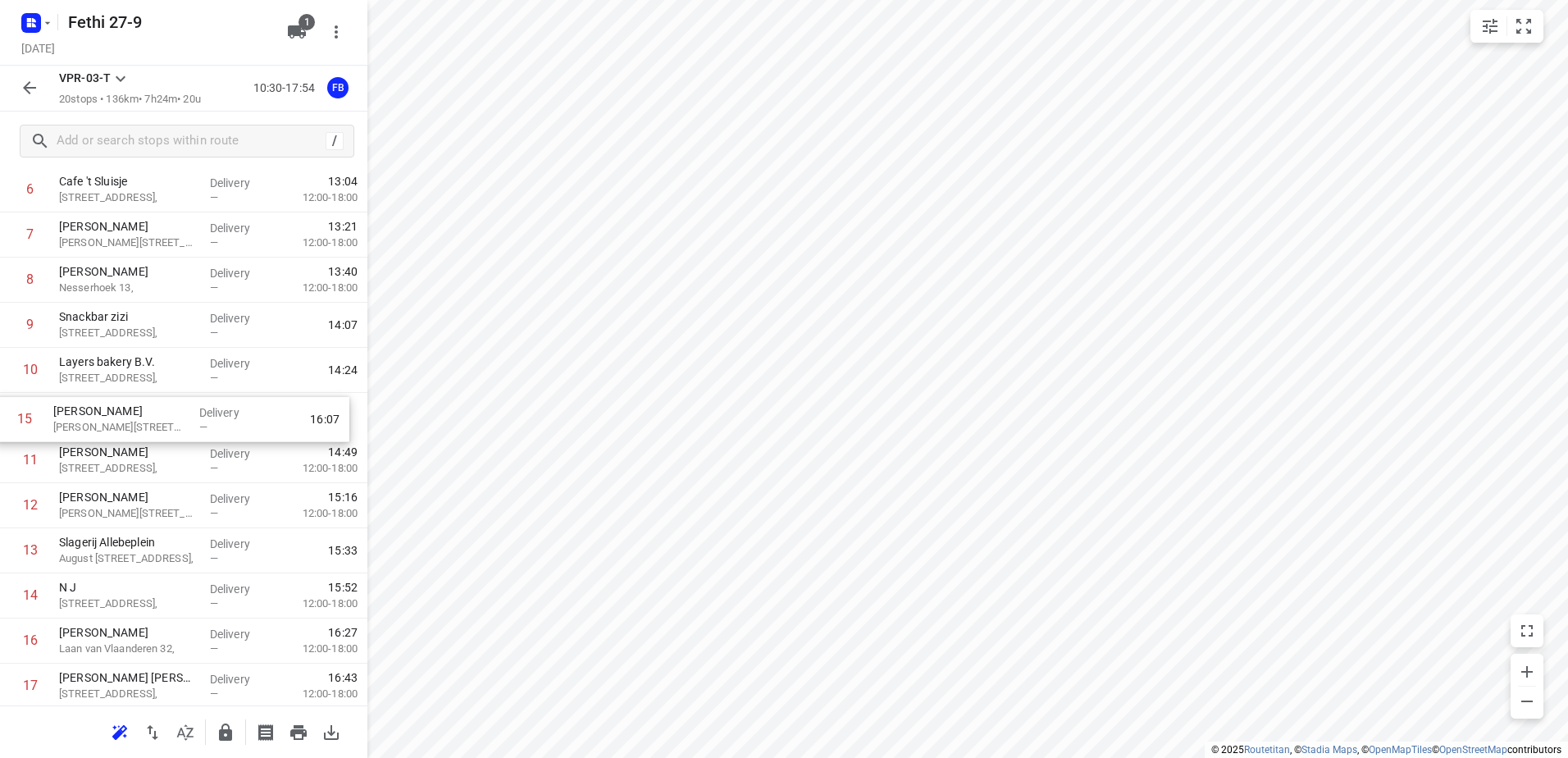
drag, startPoint x: 121, startPoint y: 611, endPoint x: 116, endPoint y: 425, distance: 186.2
click at [116, 425] on div "1 Koh Asian Foodbar IJburg [PERSON_NAME][STREET_ADDRESS], Delivery — 10:42 2 [G…" at bounding box center [183, 370] width 367 height 947
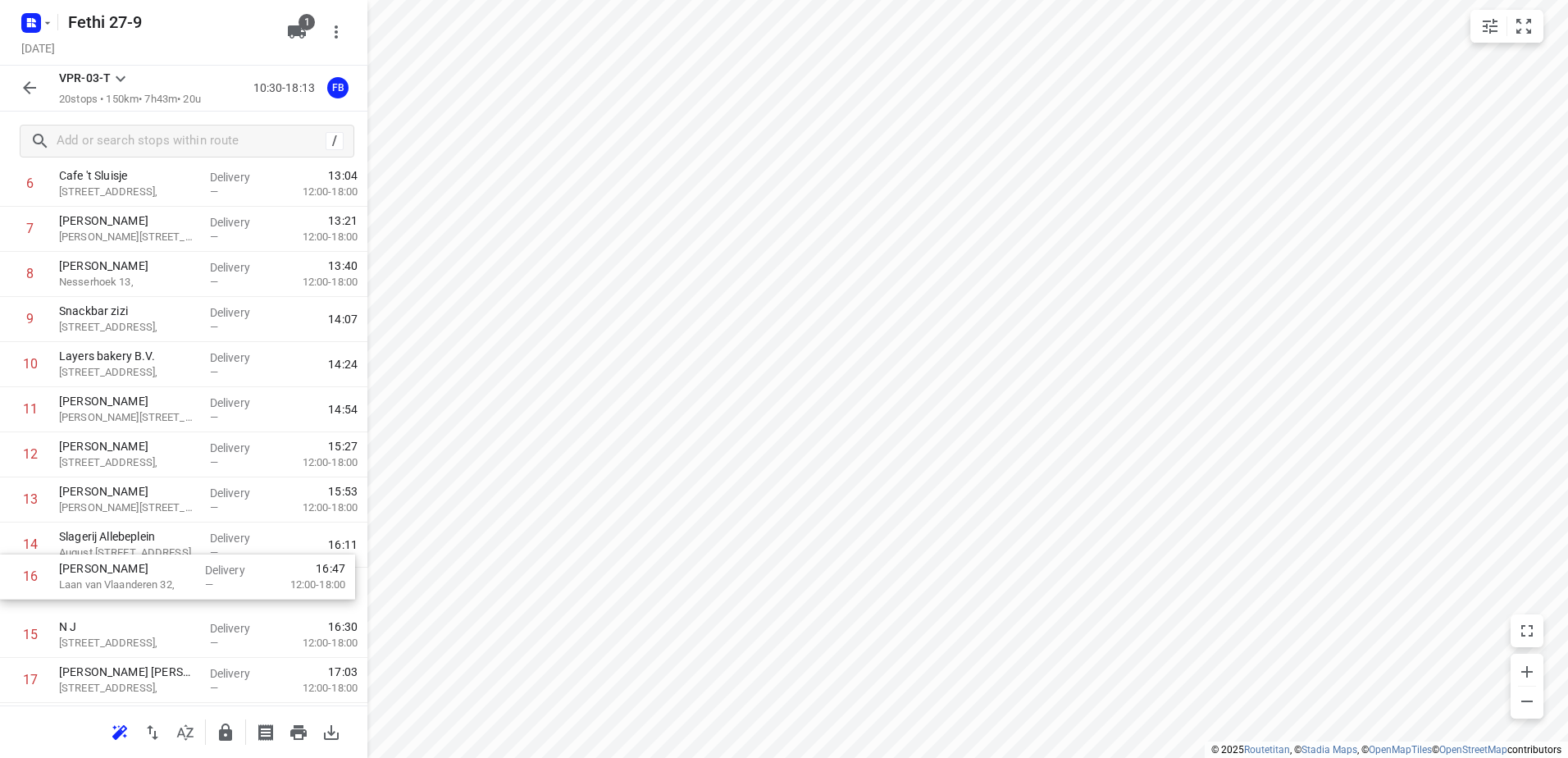
scroll to position [367, 0]
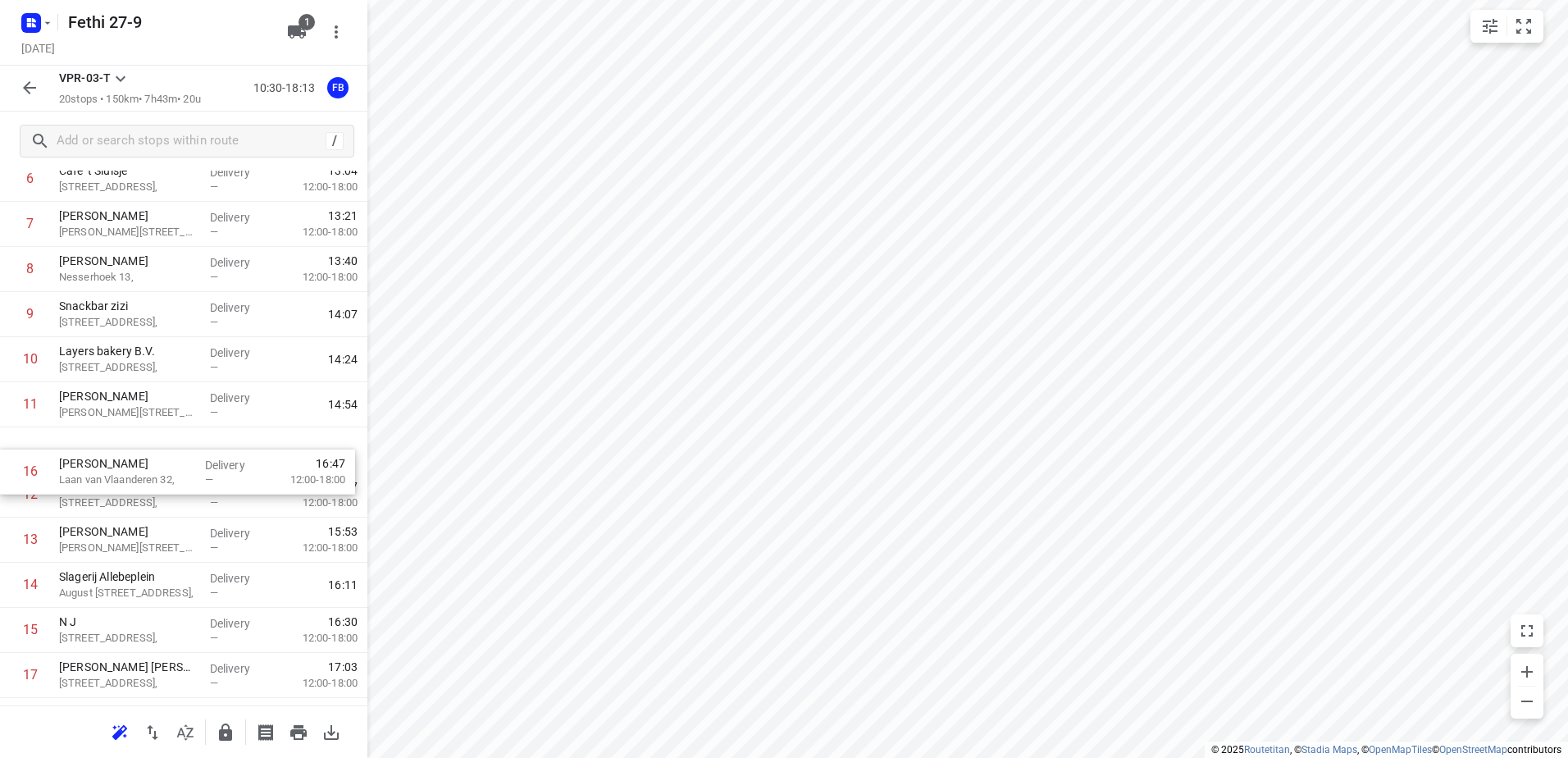
drag, startPoint x: 137, startPoint y: 647, endPoint x: 137, endPoint y: 458, distance: 189.4
click at [137, 458] on div "1 Koh Asian Foodbar IJburg [PERSON_NAME][STREET_ADDRESS], Delivery — 10:42 2 [G…" at bounding box center [183, 359] width 367 height 947
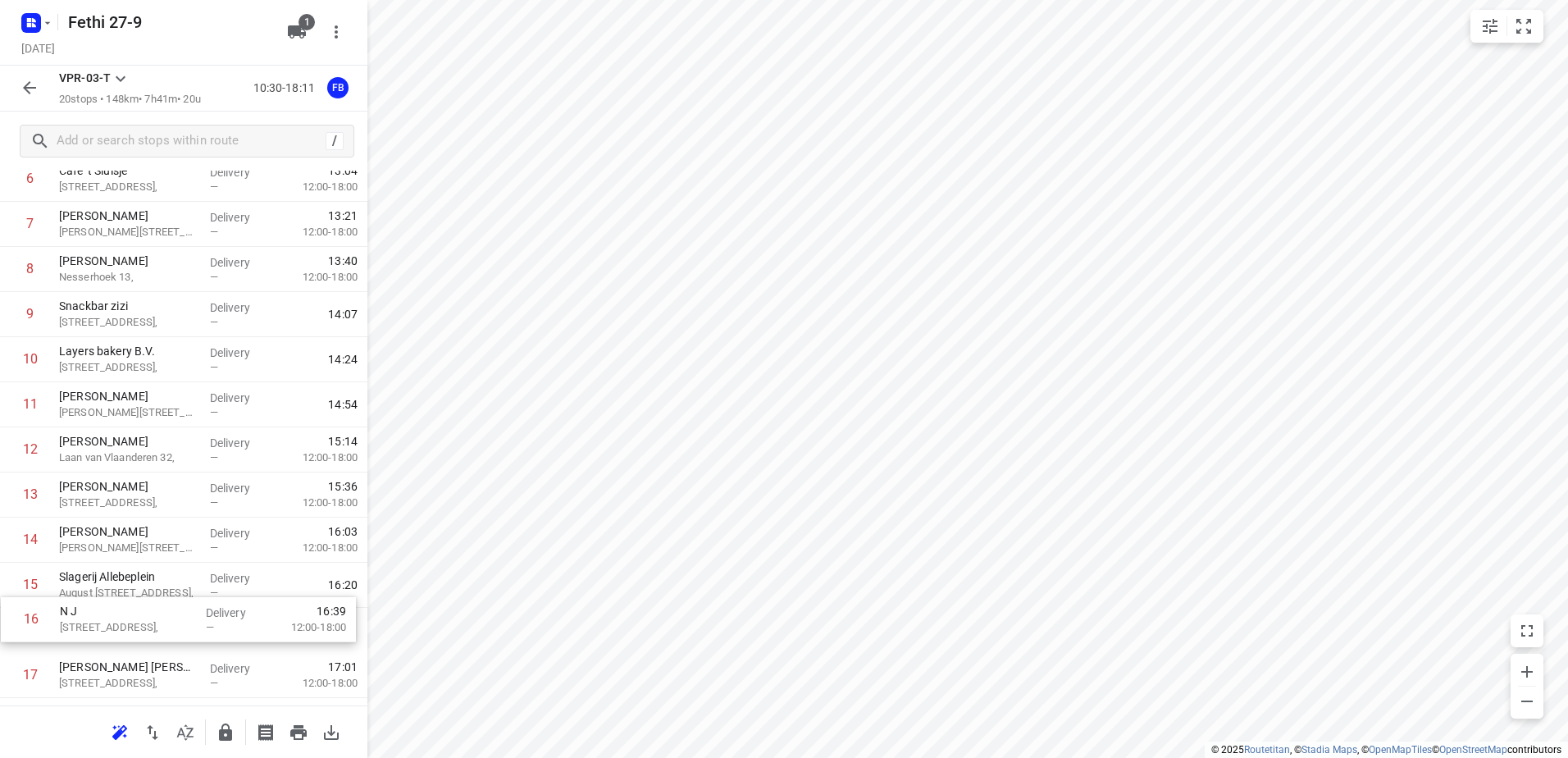
scroll to position [377, 0]
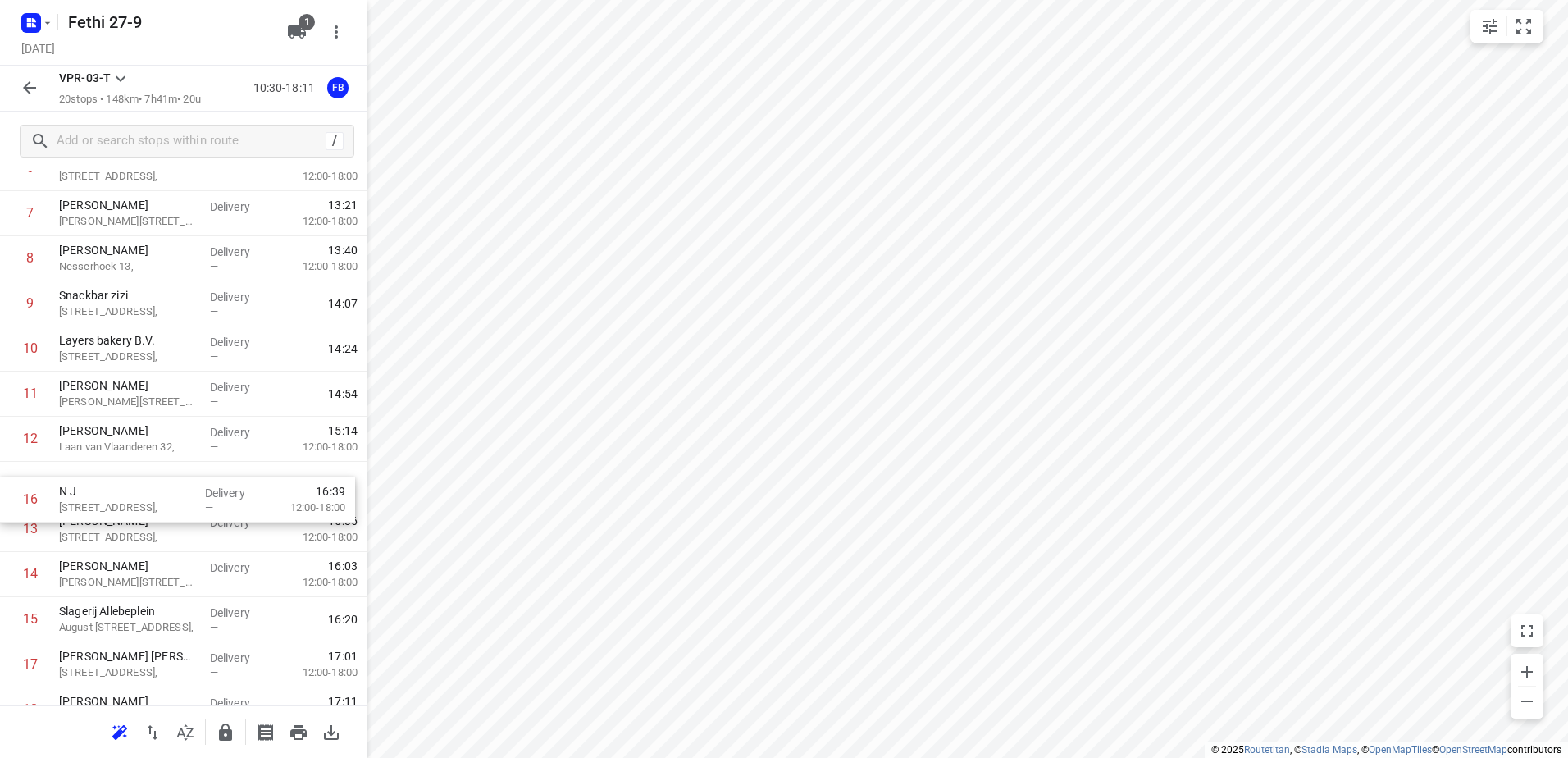
drag, startPoint x: 93, startPoint y: 638, endPoint x: 94, endPoint y: 498, distance: 140.2
click at [94, 498] on div "1 Koh Asian Foodbar IJburg [PERSON_NAME][STREET_ADDRESS], Delivery — 10:42 2 [G…" at bounding box center [183, 348] width 367 height 947
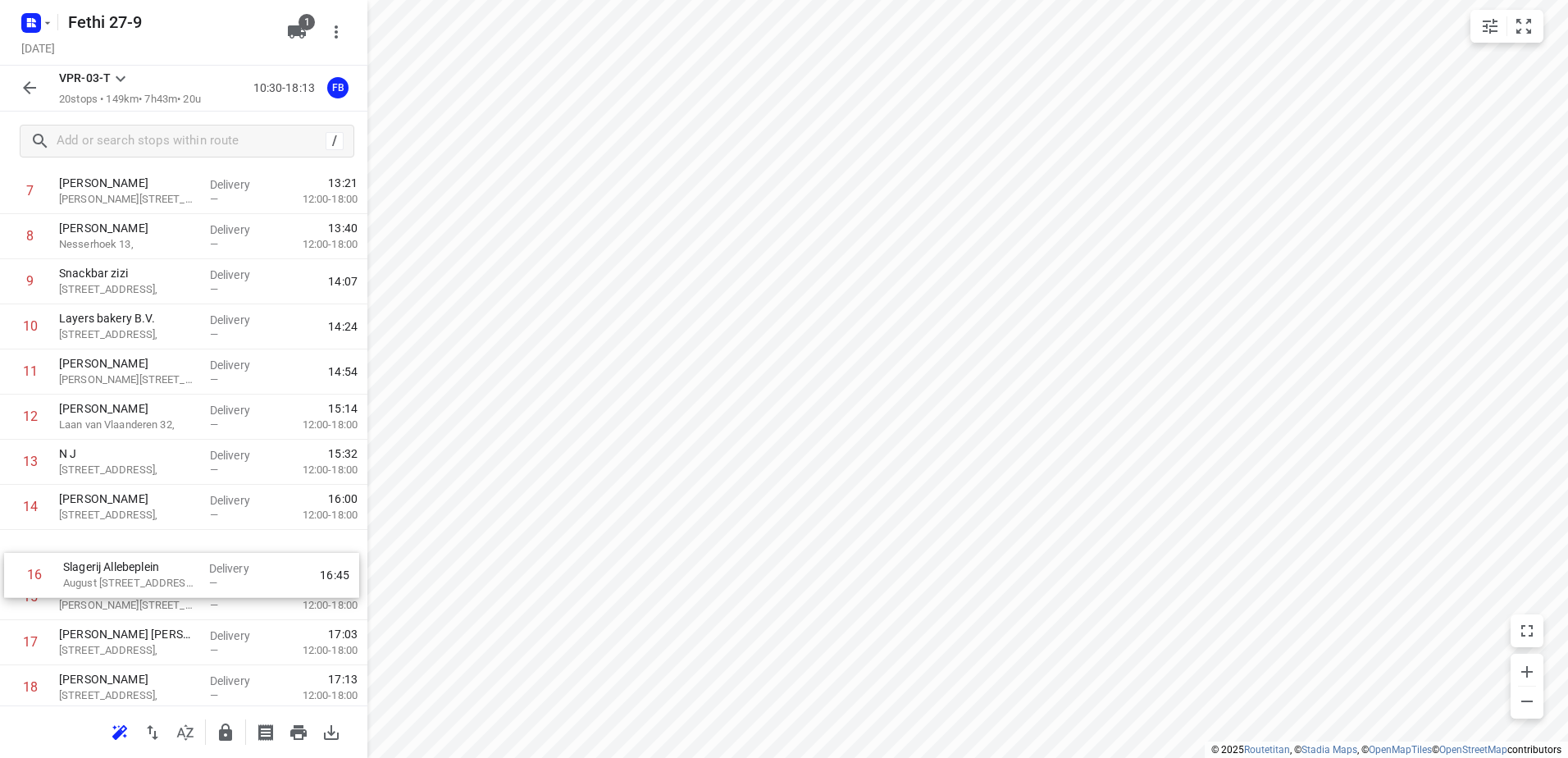
scroll to position [400, 0]
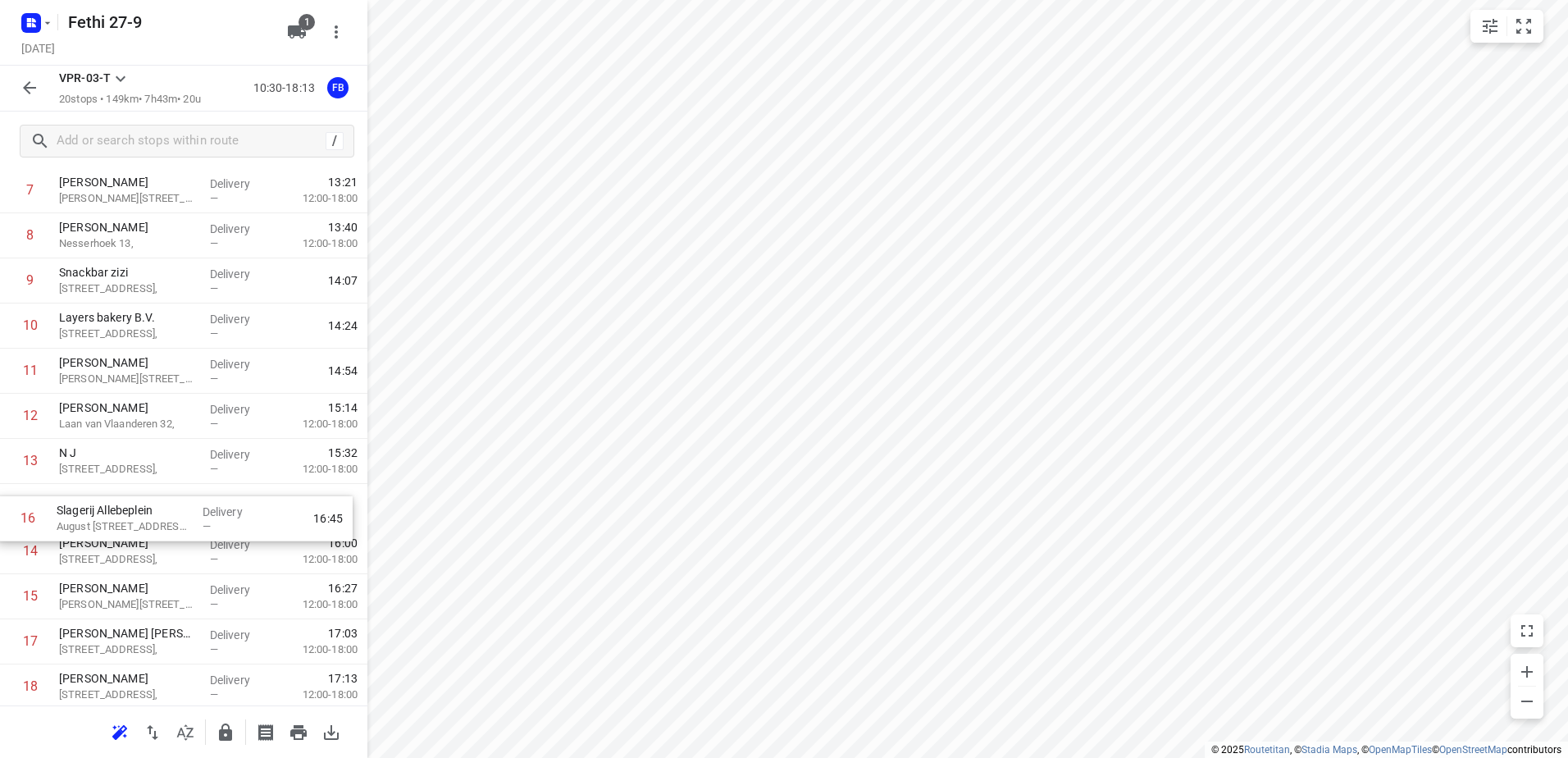
drag, startPoint x: 127, startPoint y: 622, endPoint x: 125, endPoint y: 513, distance: 108.3
click at [125, 513] on div "1 Koh Asian Foodbar IJburg [PERSON_NAME][STREET_ADDRESS], Delivery — 10:42 2 [G…" at bounding box center [183, 325] width 367 height 947
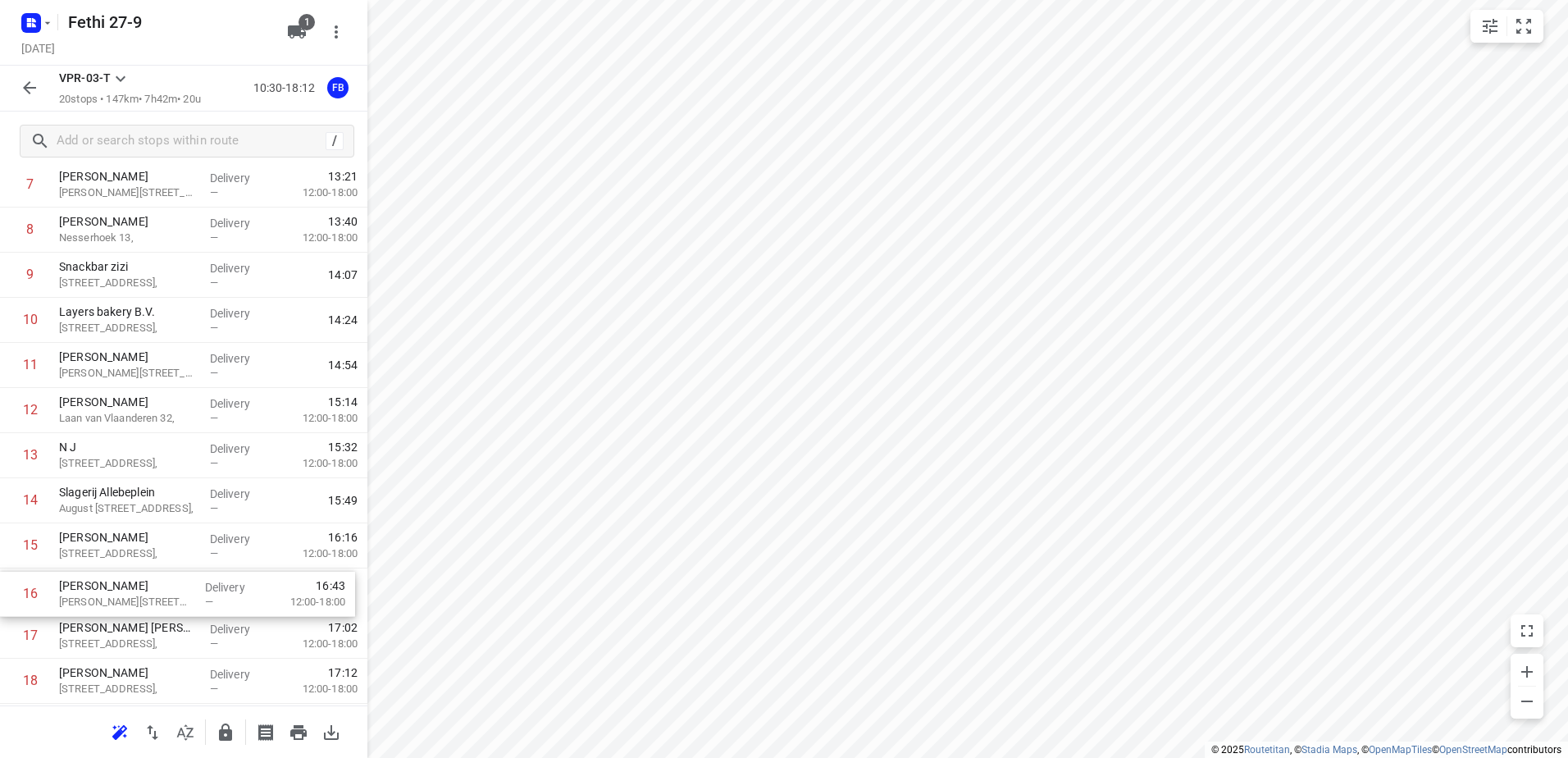
scroll to position [408, 0]
drag, startPoint x: 126, startPoint y: 599, endPoint x: 128, endPoint y: 545, distance: 54.1
click at [128, 545] on div "1 Koh Asian Foodbar IJburg [PERSON_NAME][STREET_ADDRESS], Delivery — 10:42 2 [G…" at bounding box center [183, 318] width 367 height 947
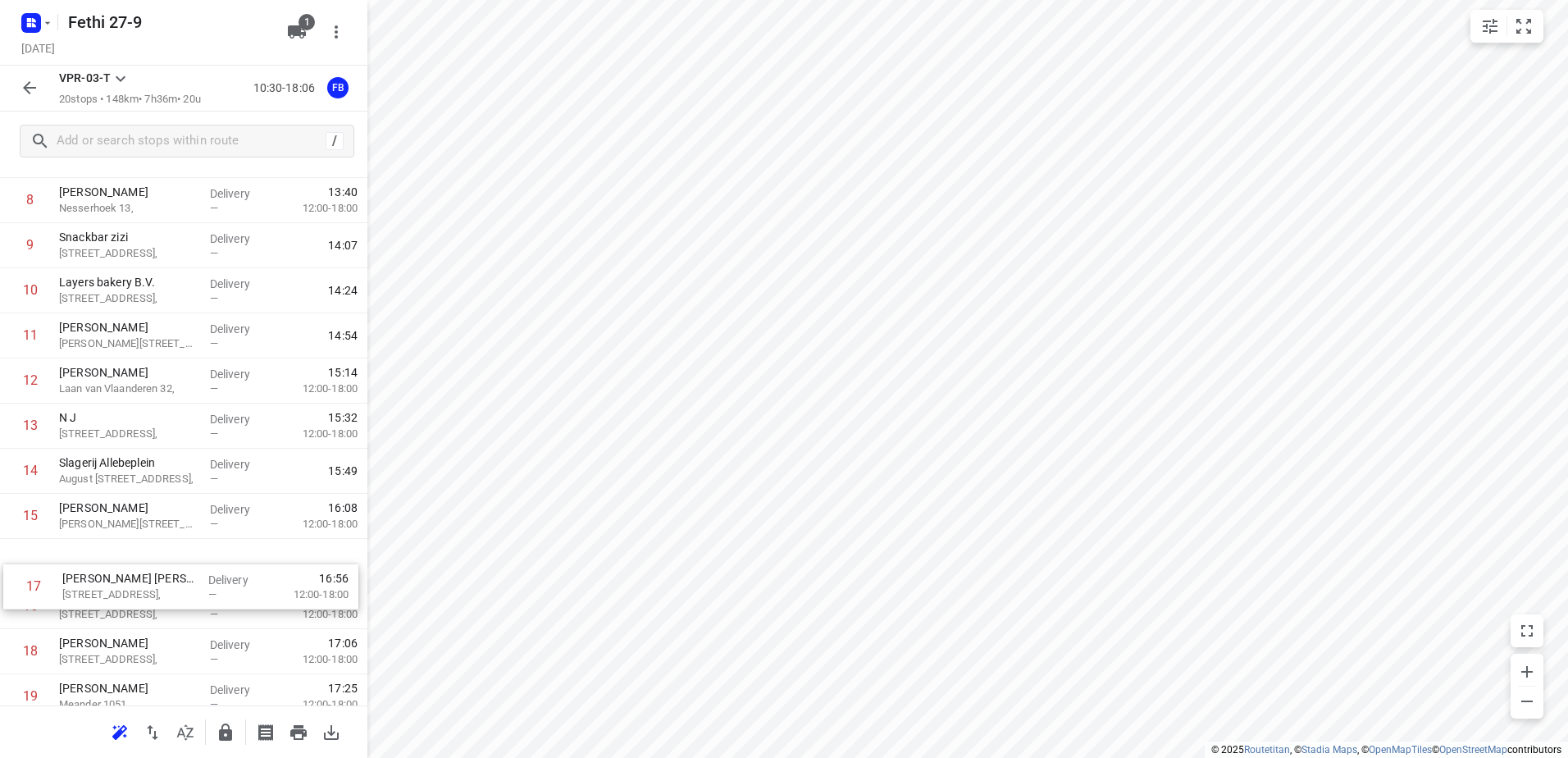
drag, startPoint x: 71, startPoint y: 636, endPoint x: 76, endPoint y: 577, distance: 59.2
click at [76, 577] on div "1 Koh Asian Foodbar IJburg [PERSON_NAME][STREET_ADDRESS], Delivery — 10:42 2 [G…" at bounding box center [183, 290] width 367 height 947
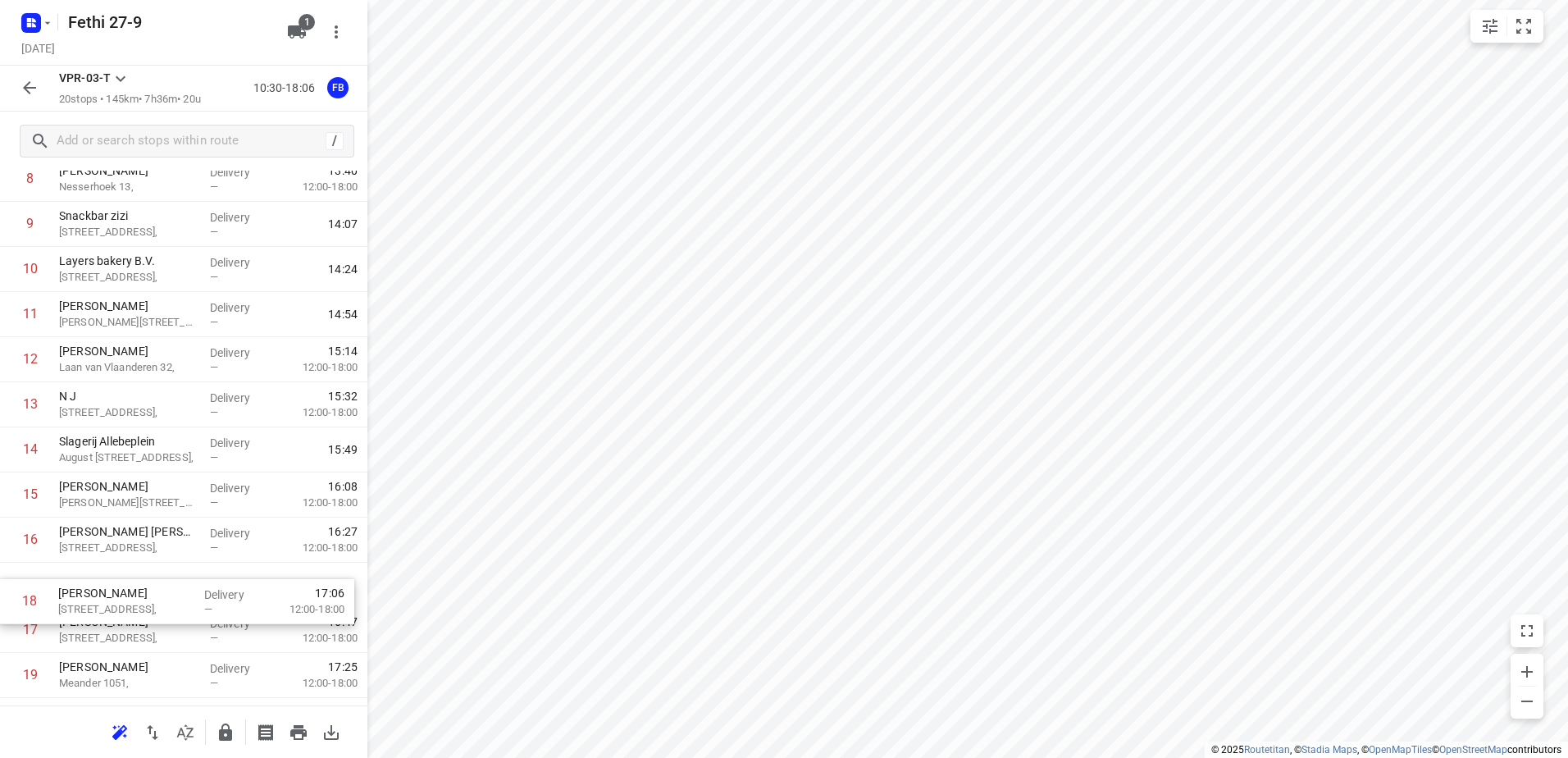
scroll to position [465, 0]
drag, startPoint x: 112, startPoint y: 653, endPoint x: 112, endPoint y: 594, distance: 58.2
click at [112, 595] on div "1 Koh Asian Foodbar IJburg [PERSON_NAME][STREET_ADDRESS], Delivery — 10:42 2 [G…" at bounding box center [183, 262] width 367 height 947
drag, startPoint x: 119, startPoint y: 676, endPoint x: 125, endPoint y: 605, distance: 70.7
click at [125, 605] on div "1 Koh Asian Foodbar IJburg [PERSON_NAME][STREET_ADDRESS], Delivery — 10:42 2 [G…" at bounding box center [183, 227] width 367 height 947
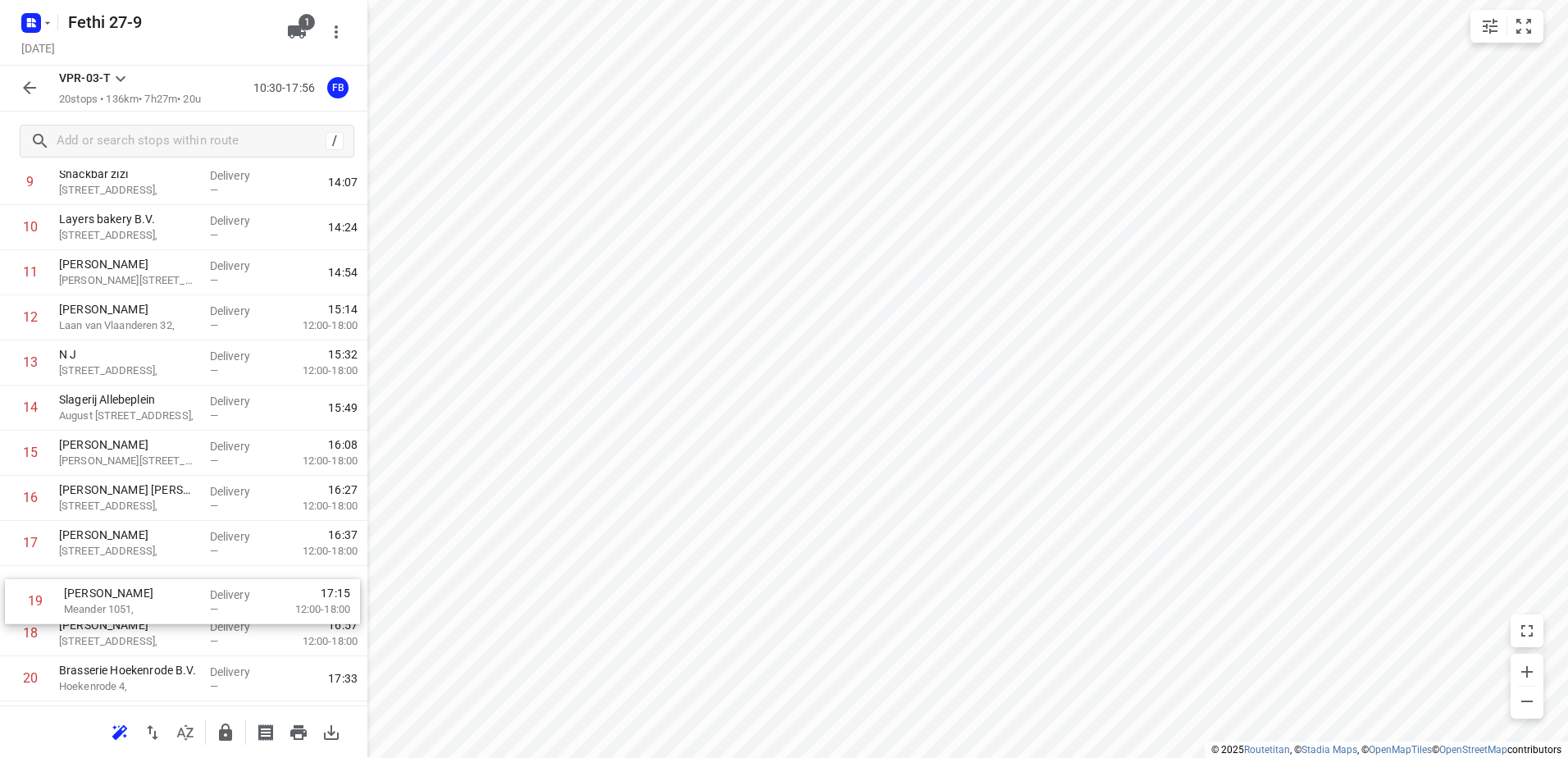
scroll to position [502, 0]
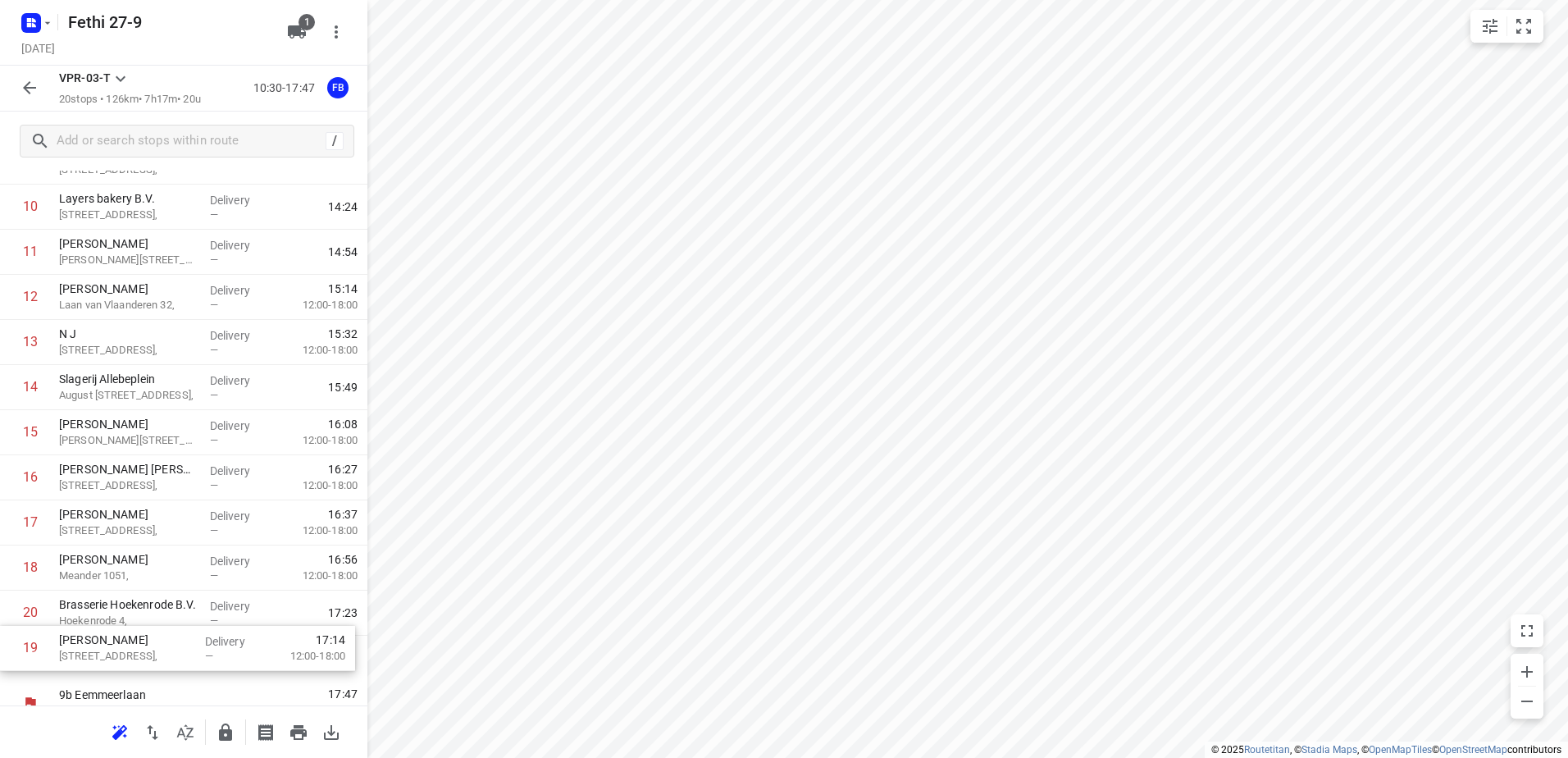
drag, startPoint x: 95, startPoint y: 634, endPoint x: 94, endPoint y: 657, distance: 23.0
click at [94, 657] on div "1 Koh Asian Foodbar IJburg [PERSON_NAME][STREET_ADDRESS], Delivery — 10:42 2 [G…" at bounding box center [183, 207] width 367 height 947
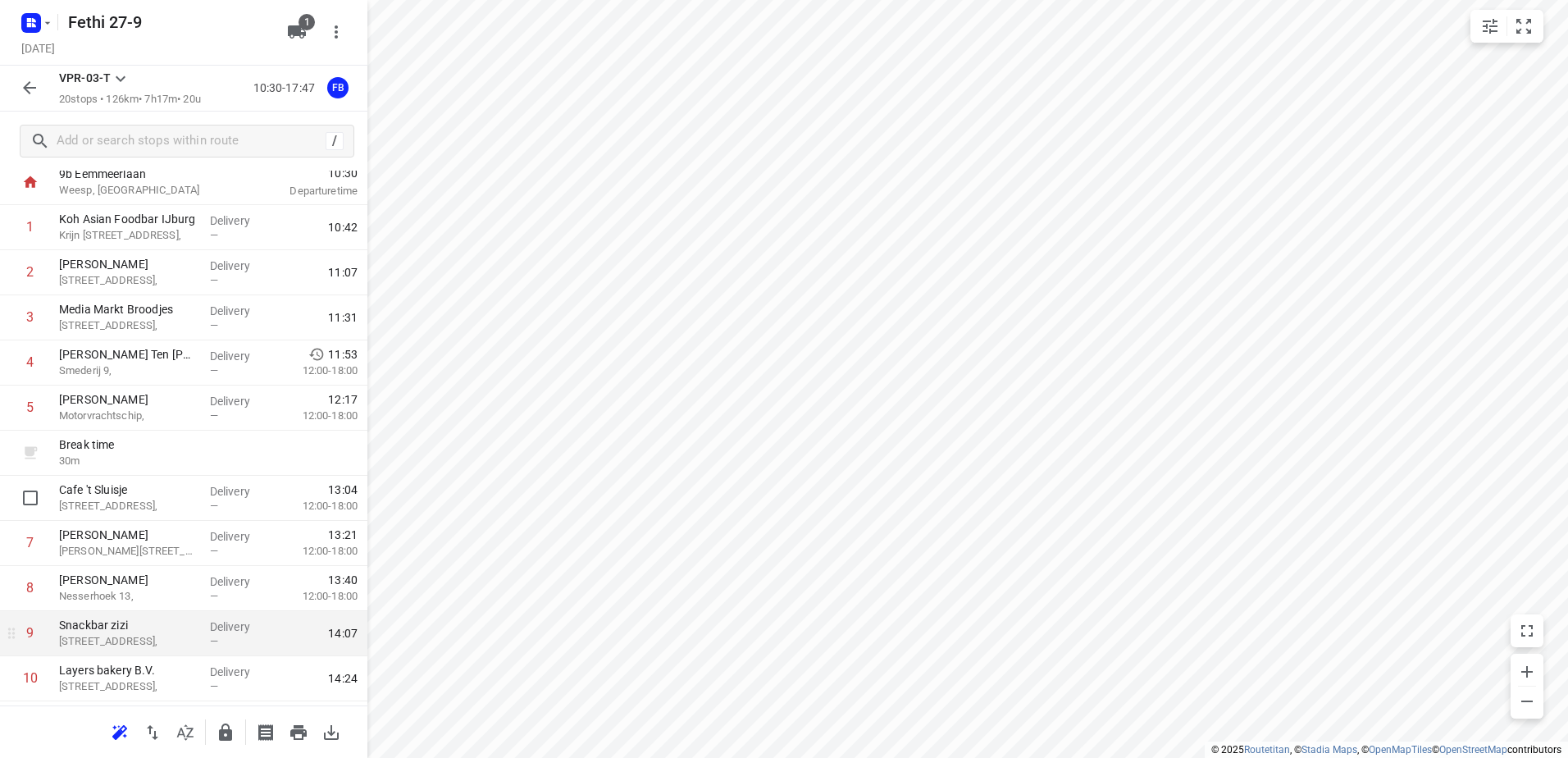
scroll to position [0, 0]
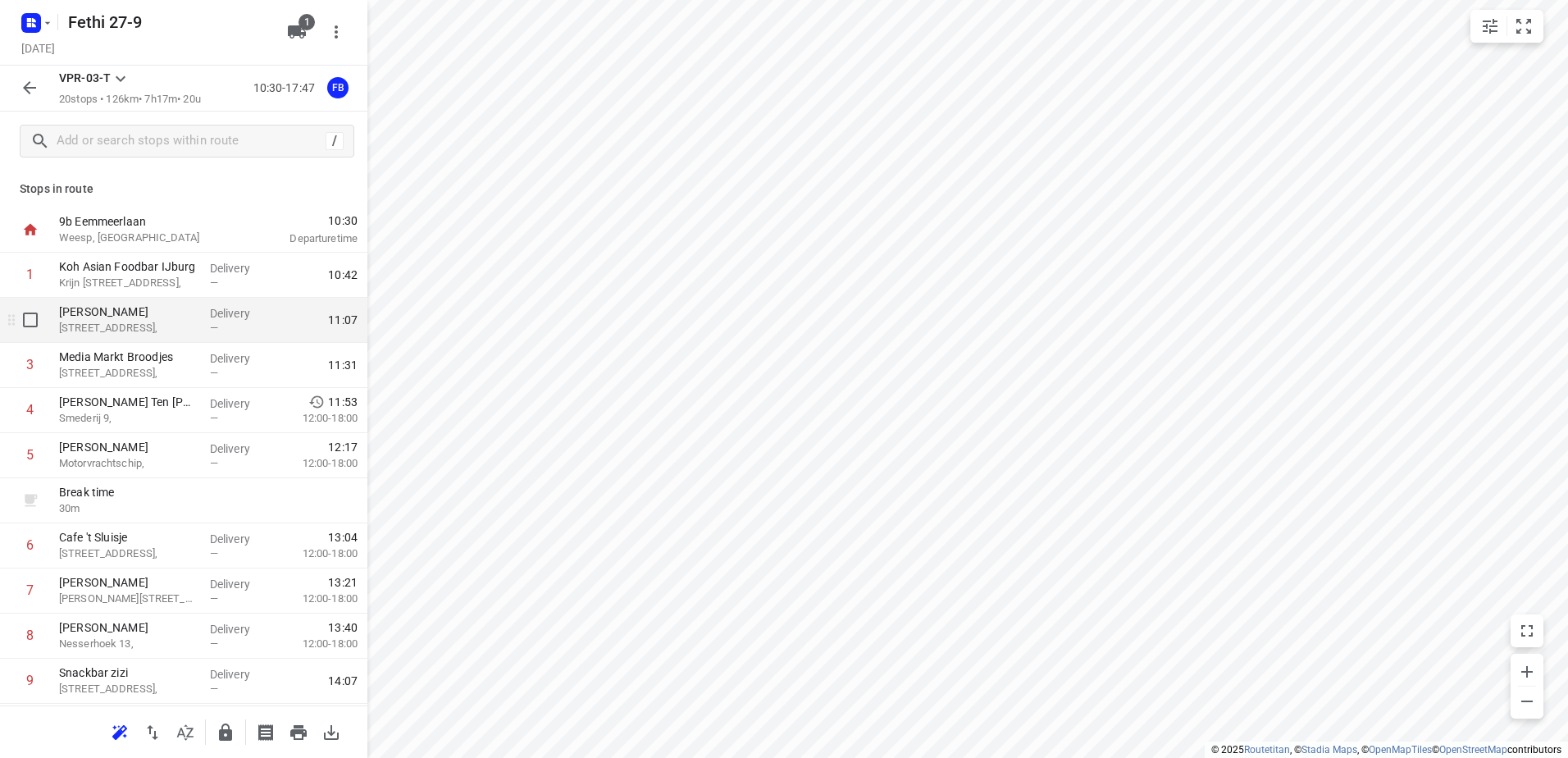
click at [142, 331] on p "[STREET_ADDRESS]," at bounding box center [128, 328] width 138 height 16
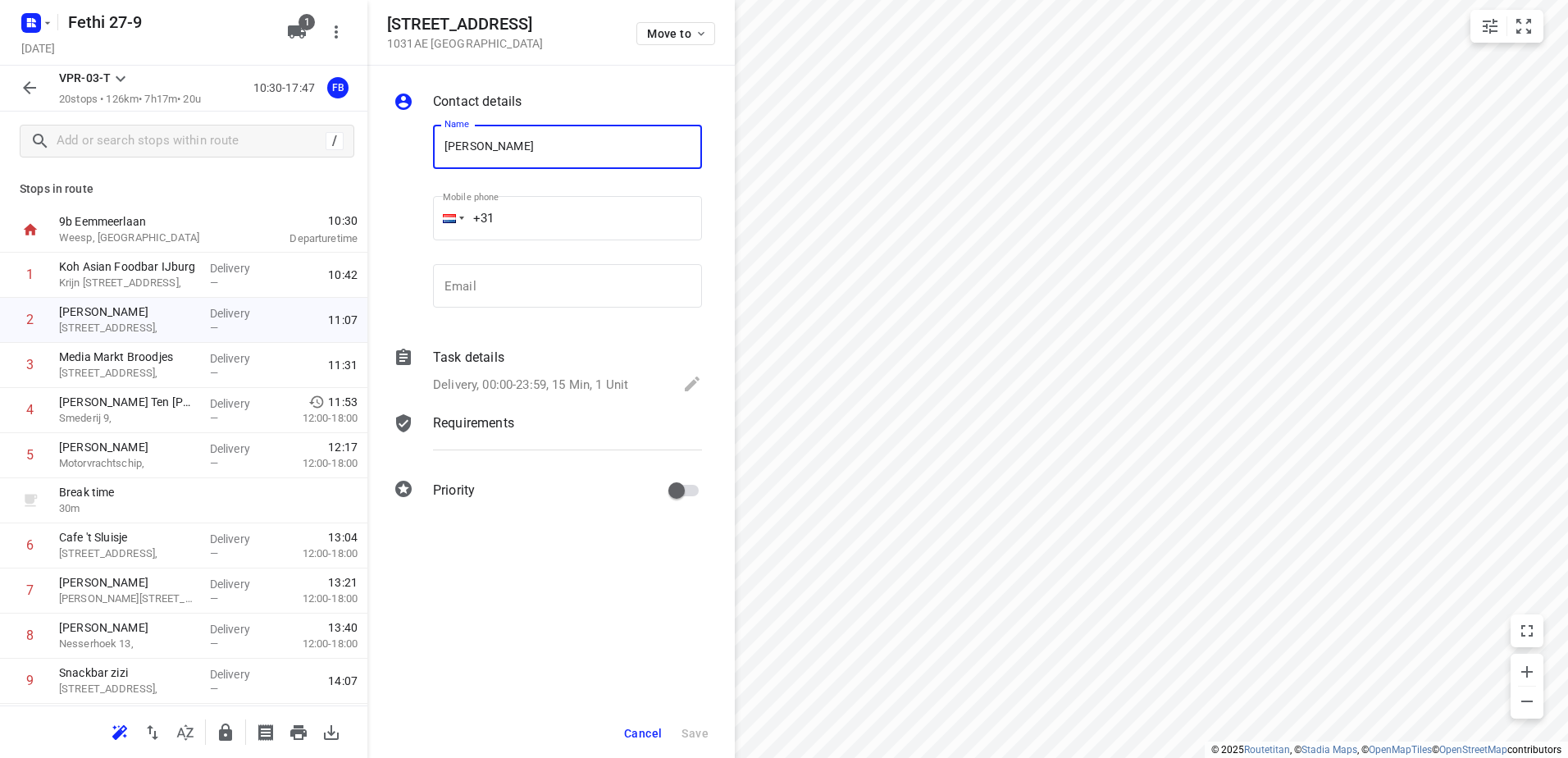
click at [553, 140] on input "[PERSON_NAME]" at bounding box center [567, 147] width 269 height 44
type input "Kaddour mosveld Onlines + Pickip Sandwiches for Media Markt"
click at [633, 143] on input "Kaddour mosveld Onlines + Pickip Sandwiches for Media Markt" at bounding box center [567, 147] width 269 height 44
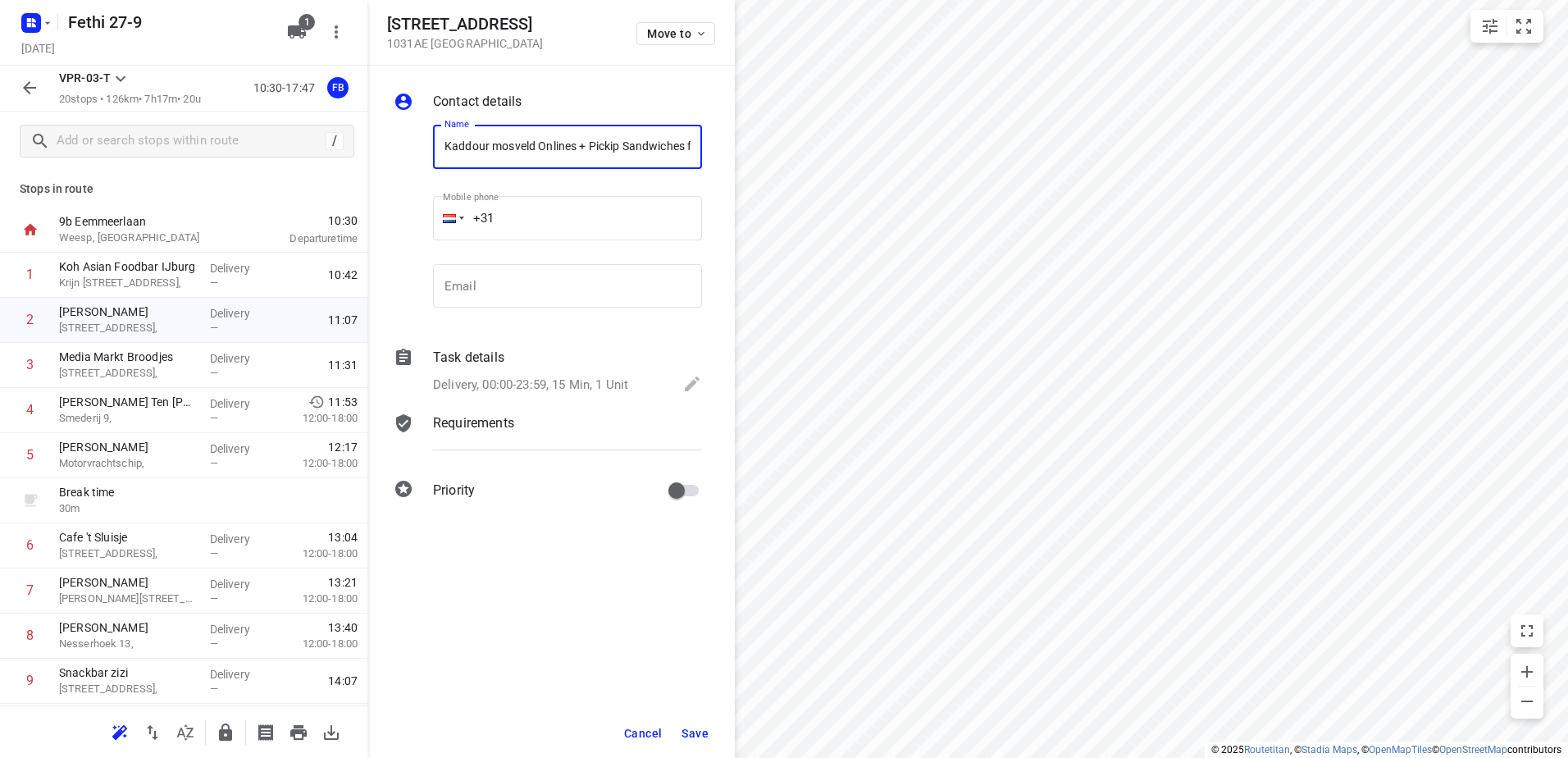
scroll to position [0, 84]
click at [799, 148] on div "i © 2025 Routetitan , © Stadia Maps , © OpenMapTiles © OpenStreetMap contributo…" at bounding box center [784, 379] width 1568 height 758
click at [608, 145] on input "Kaddour mosveld Onlines + Pickip Sandwiches for Media Markt" at bounding box center [567, 147] width 269 height 44
click at [696, 729] on span "Save" at bounding box center [694, 732] width 27 height 13
